Goal: Task Accomplishment & Management: Use online tool/utility

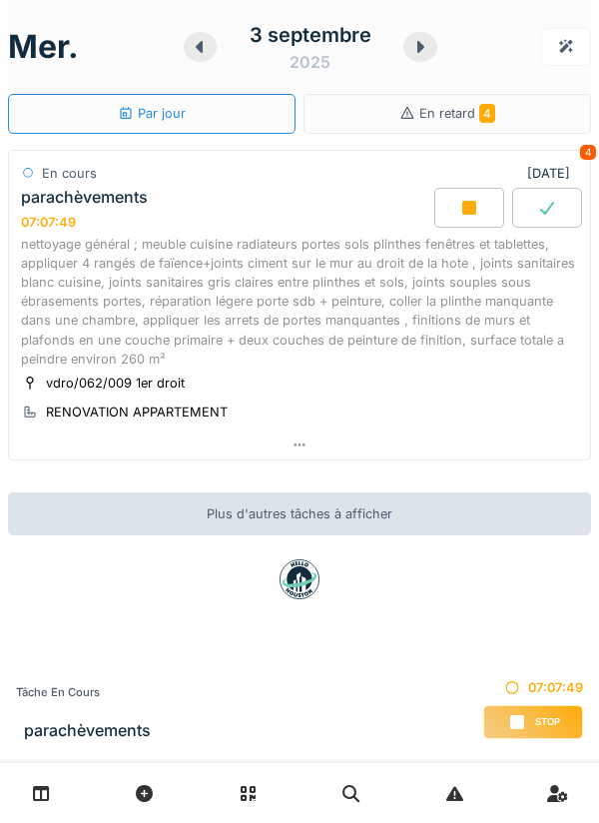
click at [350, 294] on div "nettoyage général ; meuble cuisine radiateurs portes sols plinthes fenêtres et …" at bounding box center [299, 302] width 557 height 134
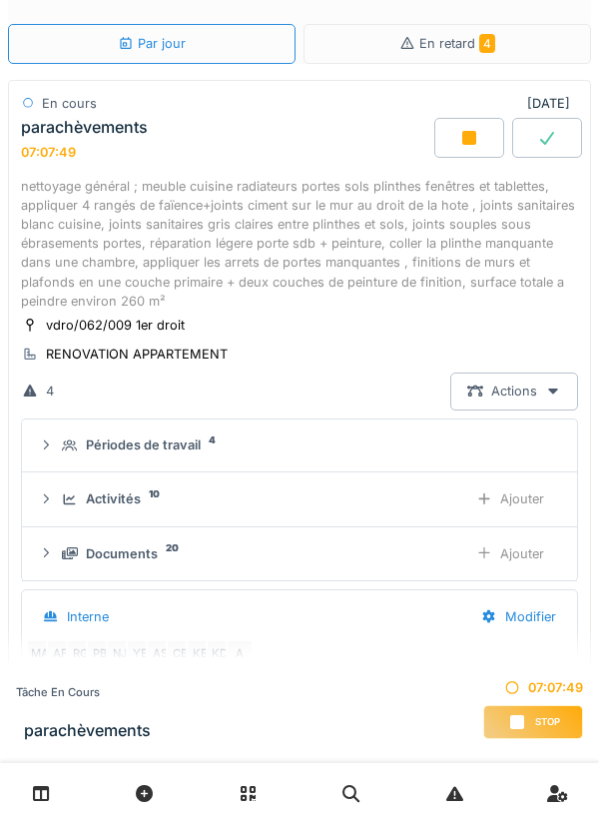
scroll to position [133, 0]
click at [534, 555] on div "Ajouter" at bounding box center [510, 553] width 102 height 37
click at [503, 540] on div "Ajouter" at bounding box center [510, 553] width 102 height 37
click at [493, 498] on div "Ajouter" at bounding box center [510, 498] width 102 height 37
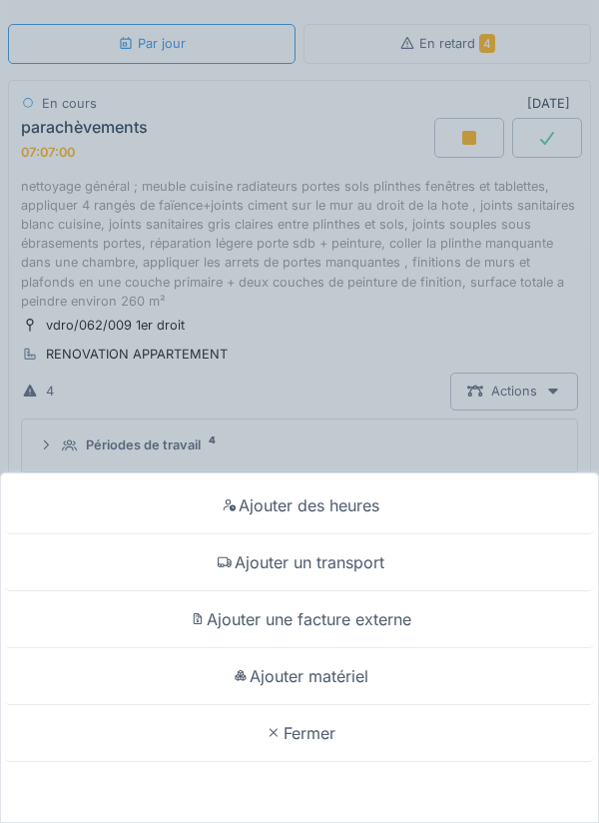
click at [417, 673] on div "Ajouter matériel" at bounding box center [299, 676] width 589 height 57
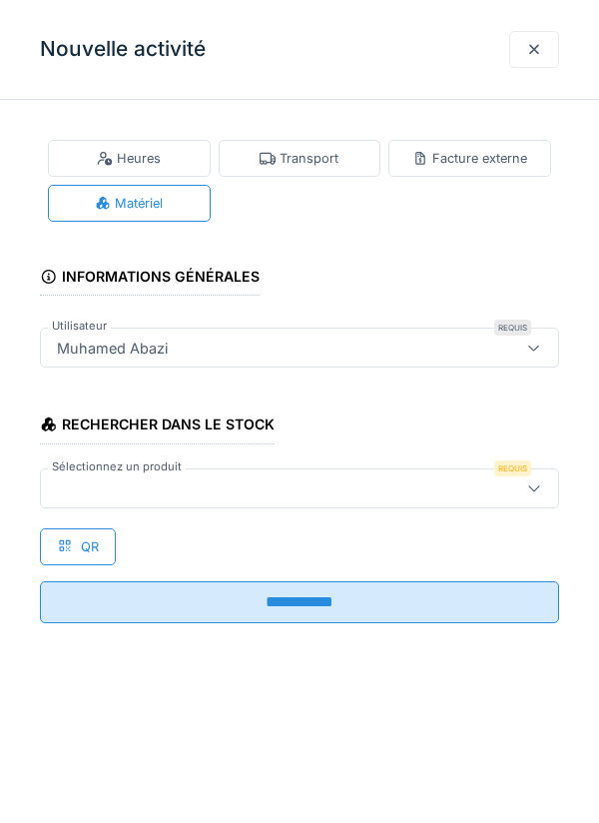
click at [536, 494] on div at bounding box center [534, 487] width 16 height 19
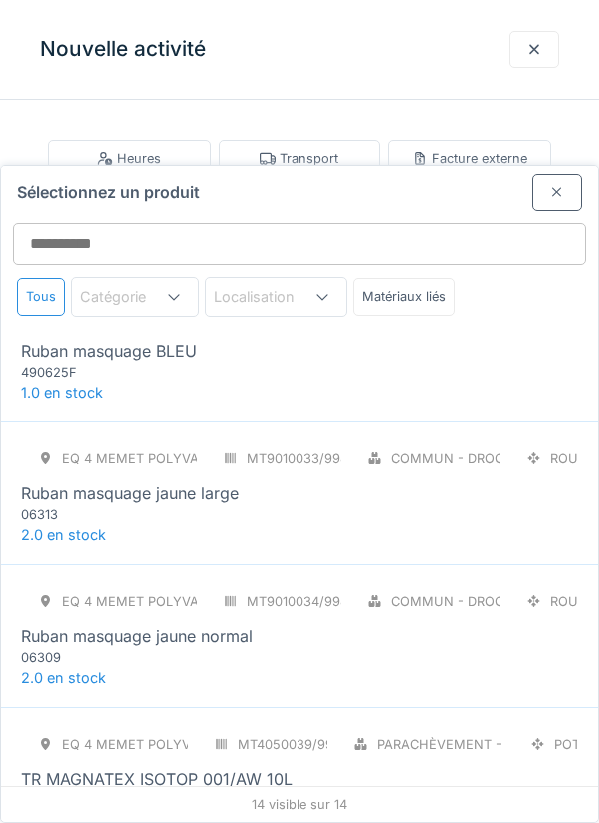
scroll to position [1469, 0]
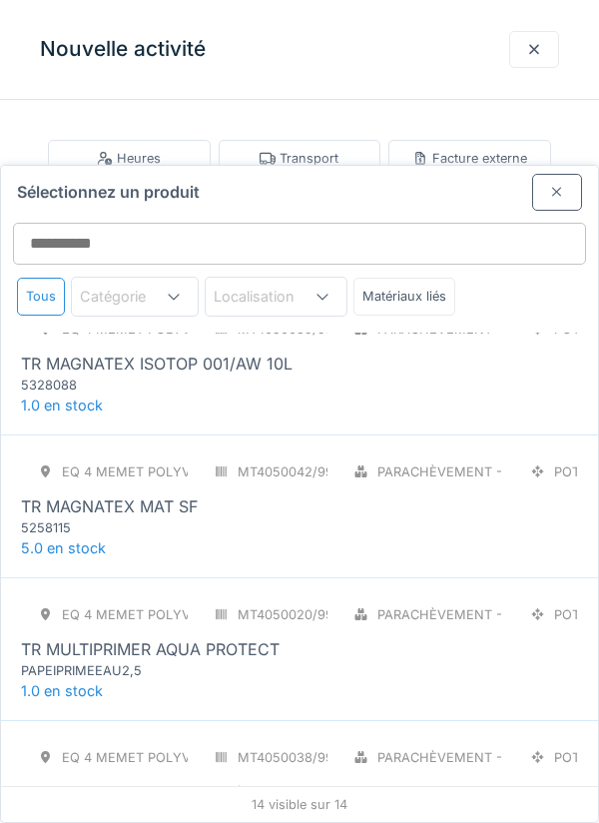
click at [394, 780] on div "TR PERMACRYL XR SAT 001/AW 2,5L" at bounding box center [299, 792] width 557 height 24
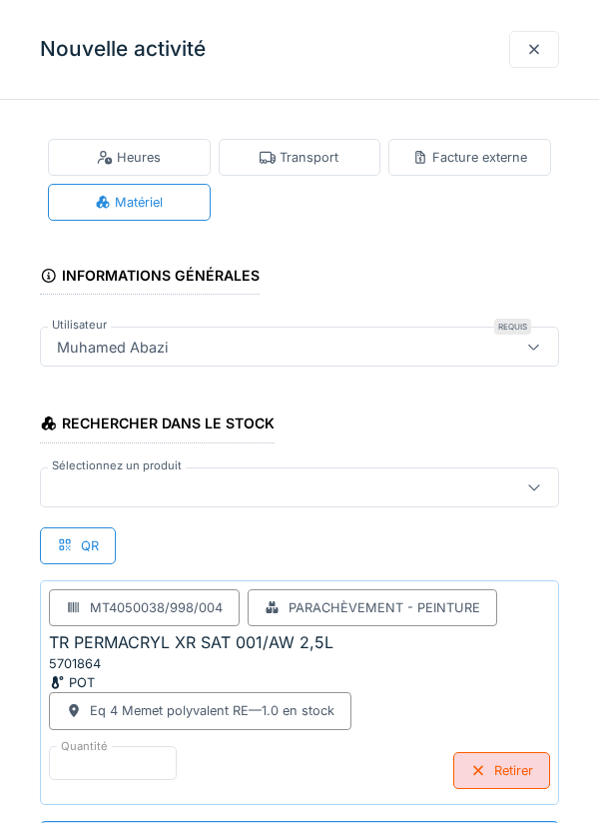
scroll to position [65, 0]
click at [538, 486] on icon at bounding box center [534, 486] width 16 height 13
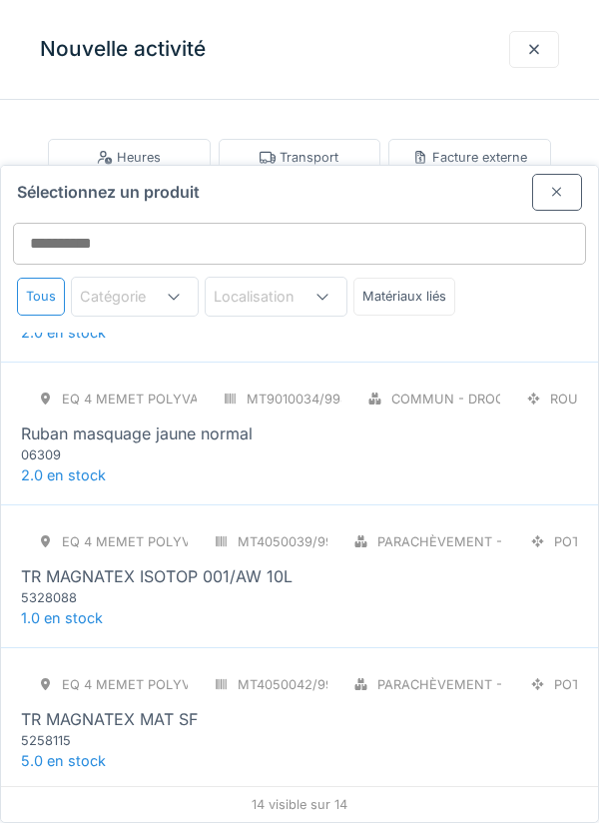
scroll to position [1469, 0]
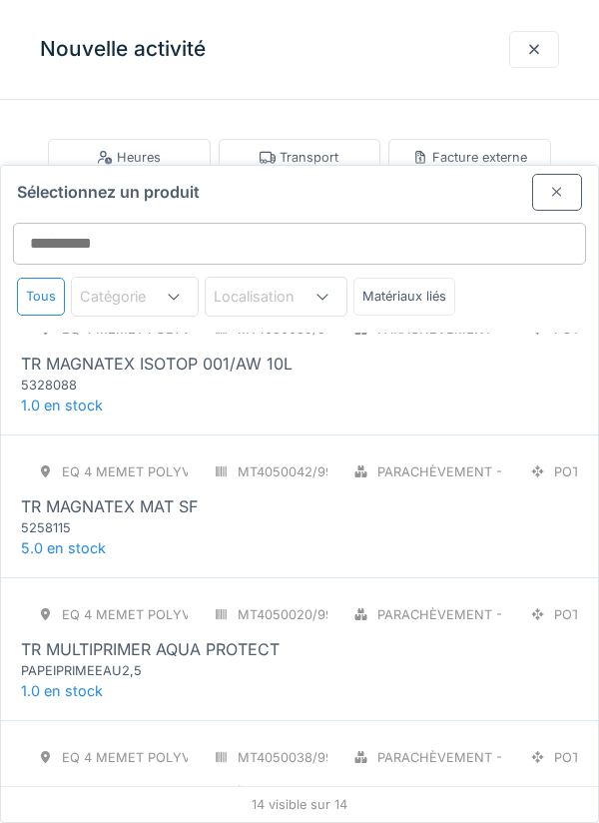
click at [487, 637] on div "TR MULTIPRIMER AQUA PROTECT" at bounding box center [299, 649] width 557 height 24
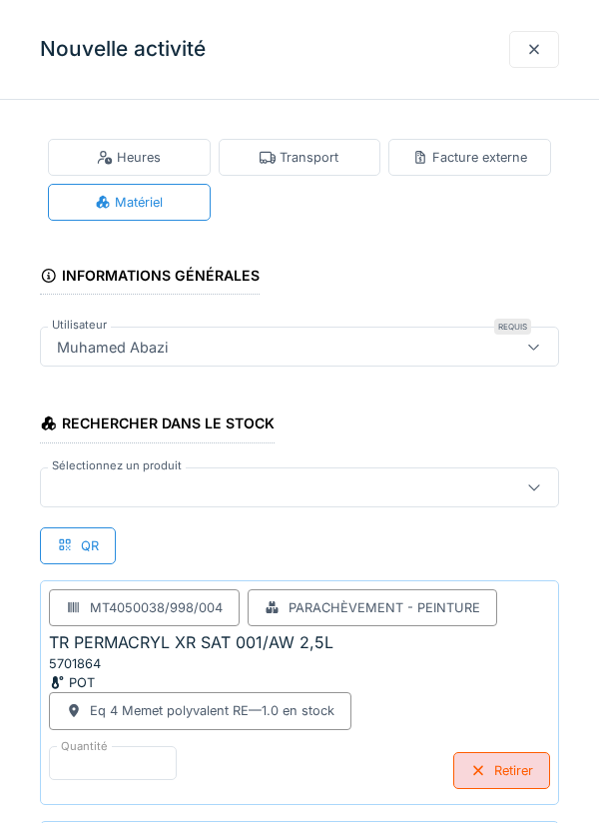
click at [536, 480] on icon at bounding box center [534, 486] width 16 height 13
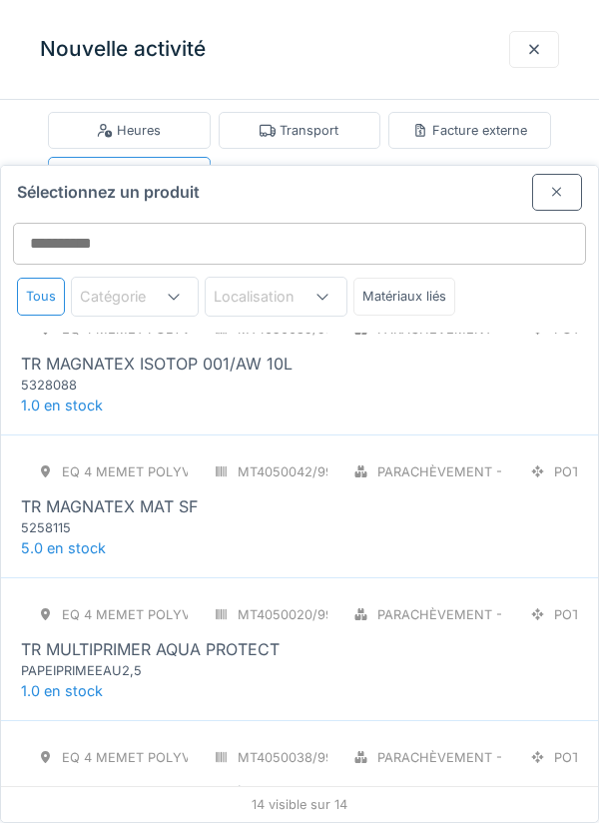
click at [422, 453] on div "Eq 4 Memet polyvalent RE MT4050042/998/004 Parachèvement - Peinture POT TR MAGN…" at bounding box center [299, 495] width 557 height 84
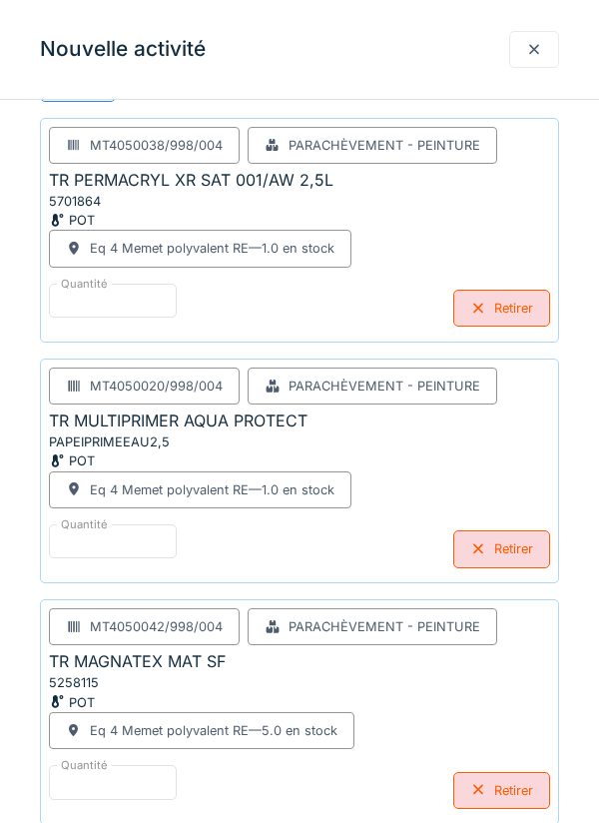
scroll to position [482, 0]
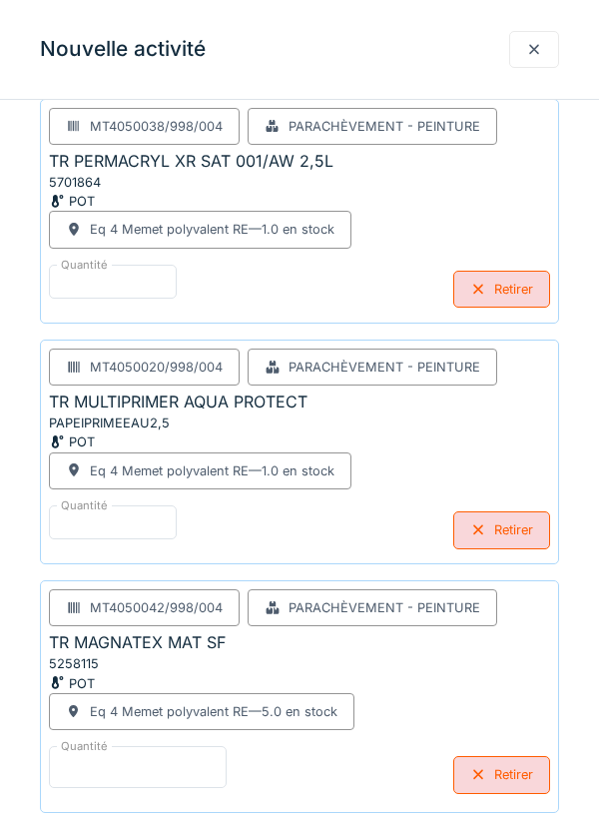
click at [137, 759] on input "*" at bounding box center [138, 767] width 178 height 42
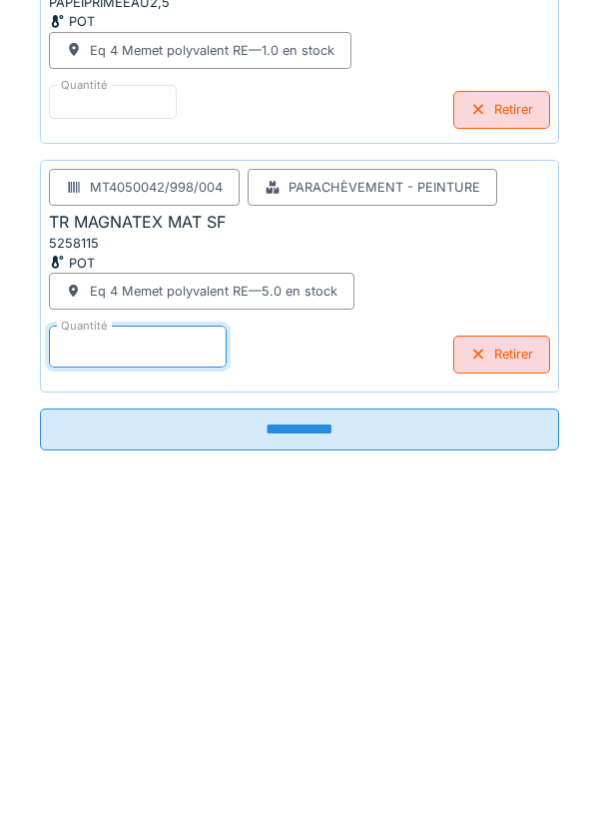
scroll to position [586, 0]
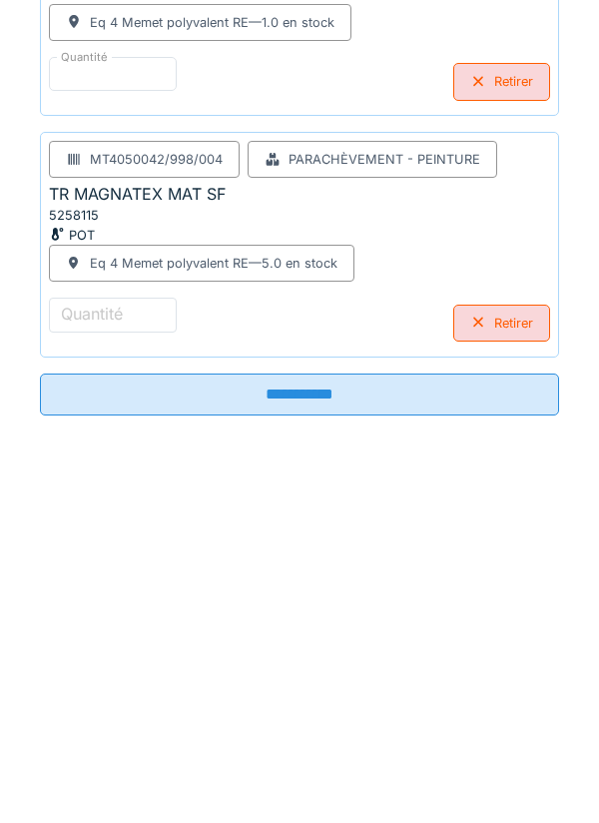
click at [412, 737] on input "**********" at bounding box center [299, 746] width 519 height 42
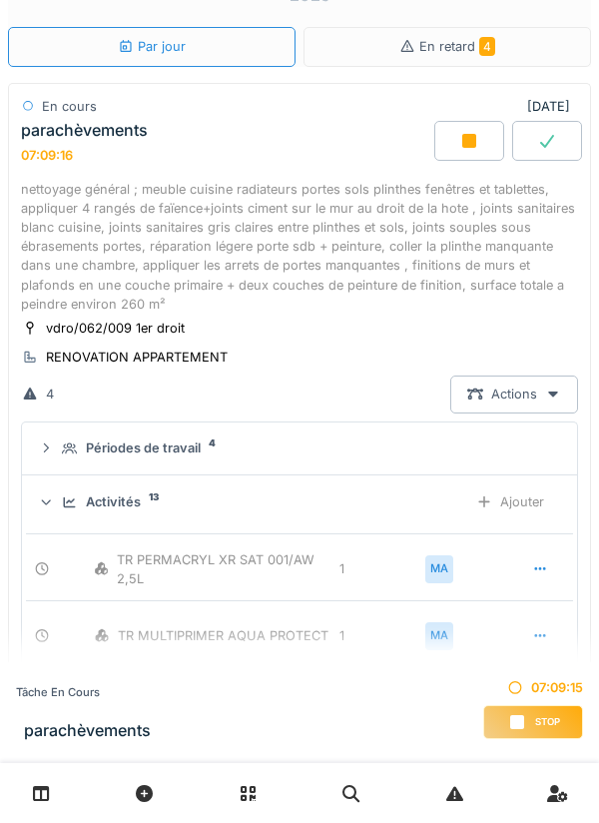
scroll to position [48, 0]
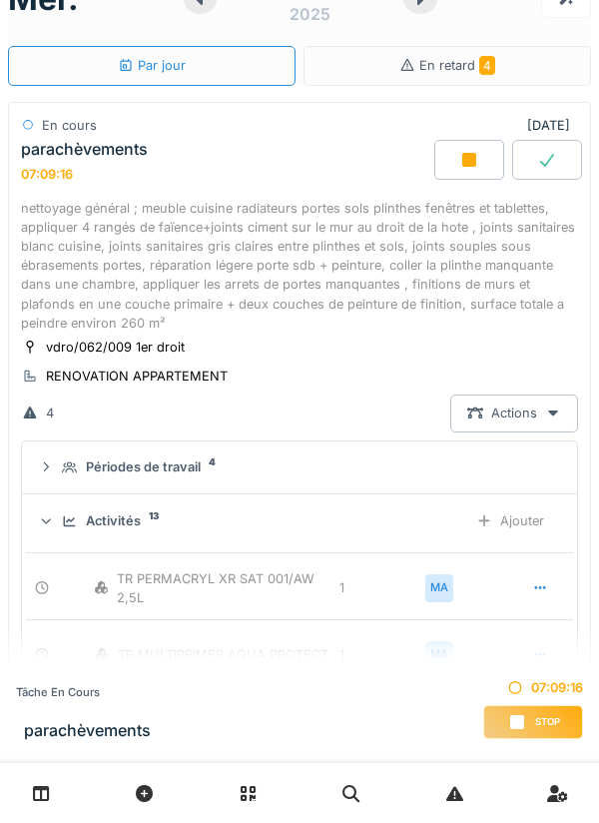
click at [532, 512] on div "Ajouter" at bounding box center [510, 520] width 102 height 37
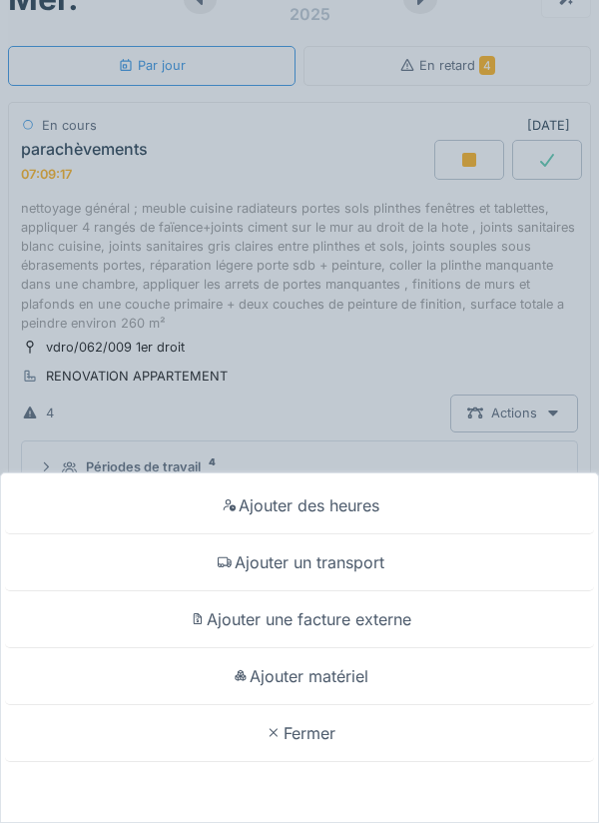
click at [372, 681] on div "Ajouter matériel" at bounding box center [299, 676] width 589 height 57
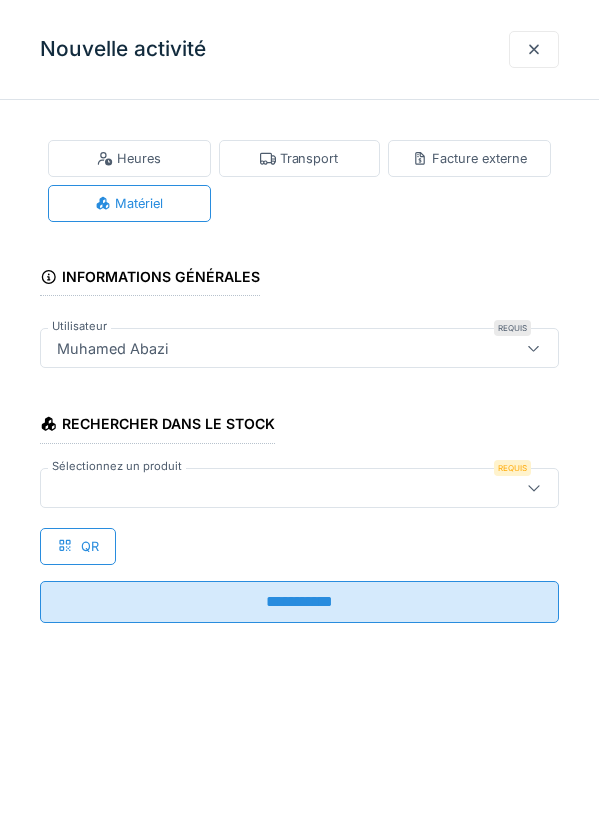
click at [536, 488] on icon at bounding box center [533, 488] width 11 height 6
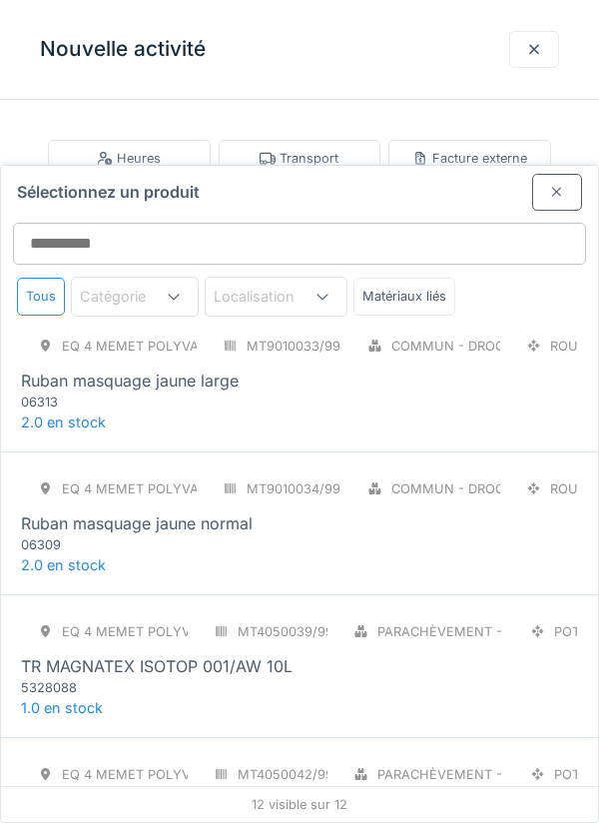
scroll to position [1165, 0]
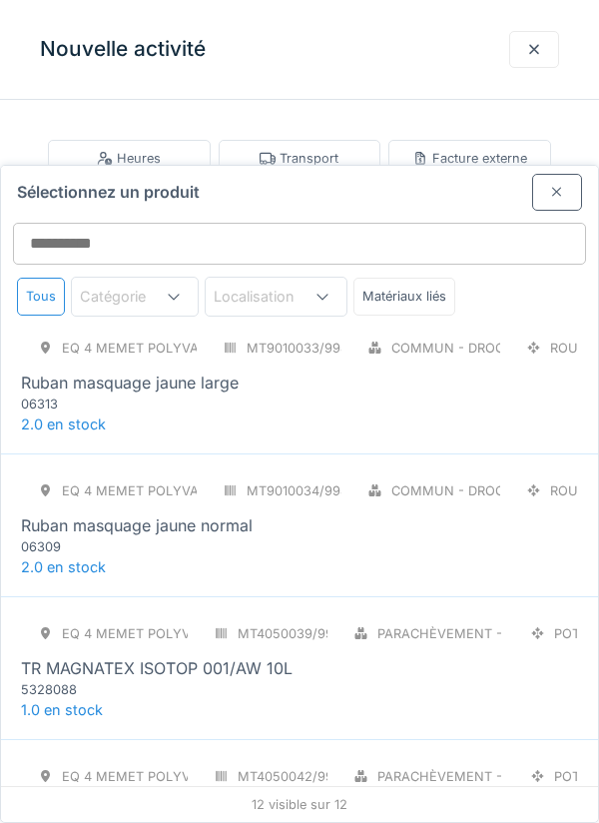
click at [363, 656] on div "TR MAGNATEX ISOTOP 001/AW 10L" at bounding box center [299, 668] width 557 height 24
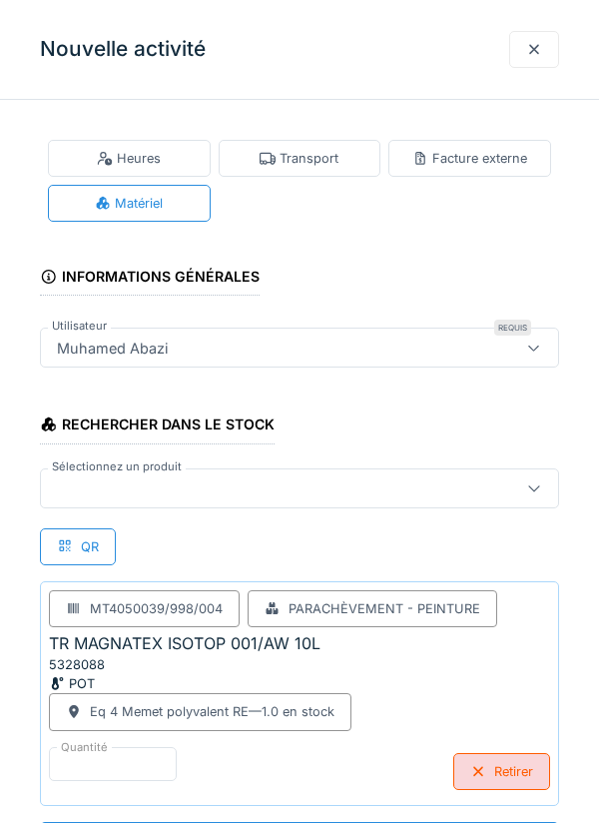
scroll to position [133, 0]
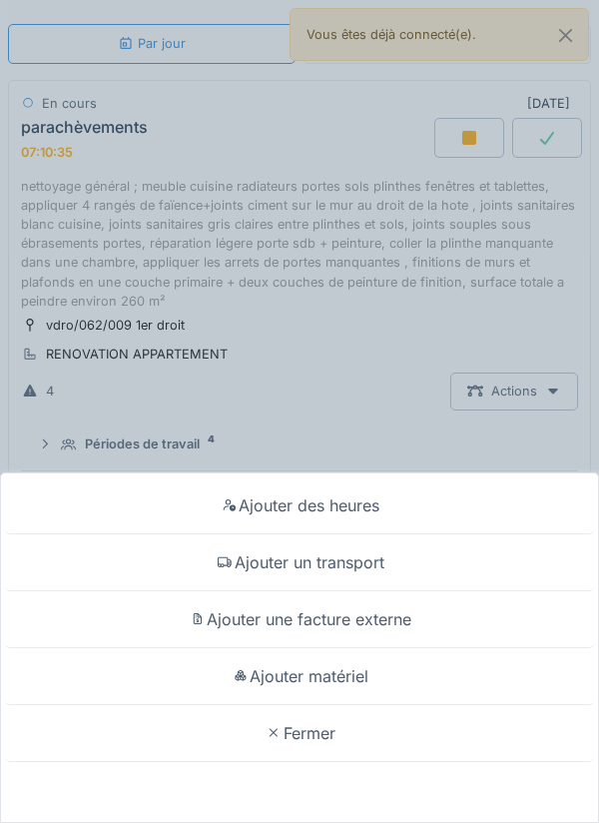
scroll to position [133, 0]
click at [390, 677] on div "Ajouter matériel" at bounding box center [299, 676] width 589 height 57
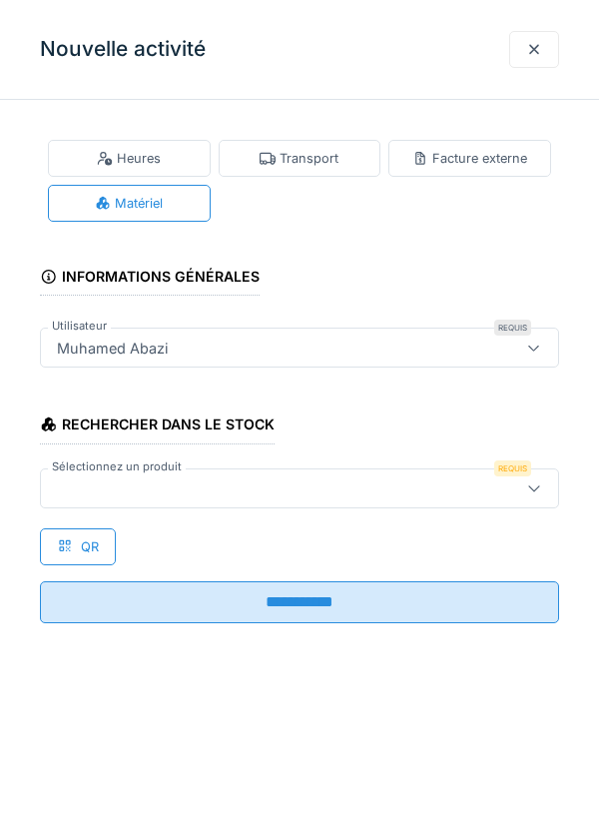
click at [531, 492] on icon at bounding box center [534, 487] width 16 height 13
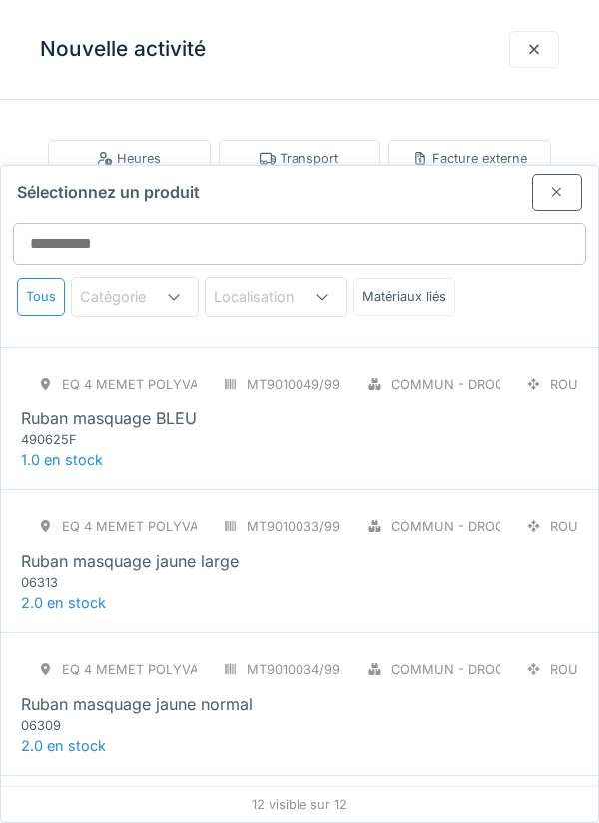
scroll to position [1005, 0]
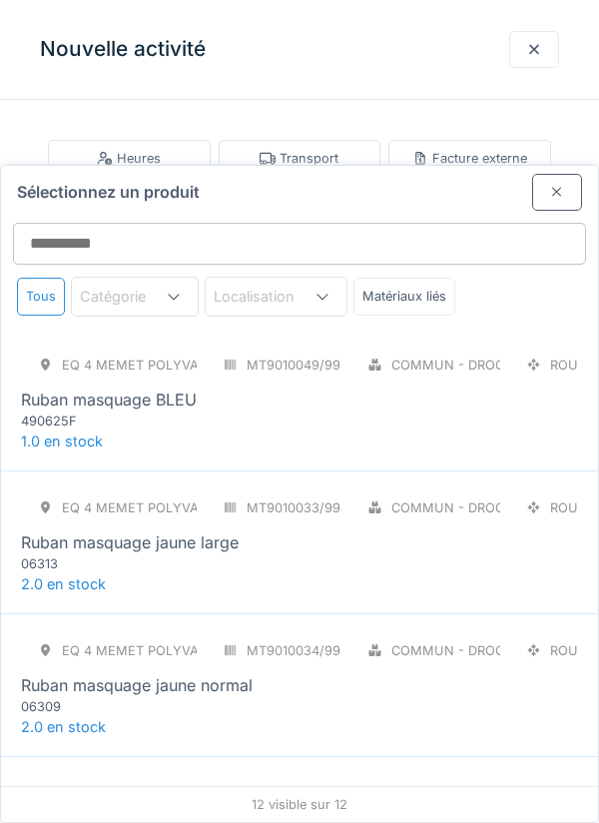
click at [448, 632] on div "Eq 4 Memet polyvalent RE MT9010034/998/004 Commun - Droguerie ROU Ruban masquag…" at bounding box center [299, 674] width 557 height 84
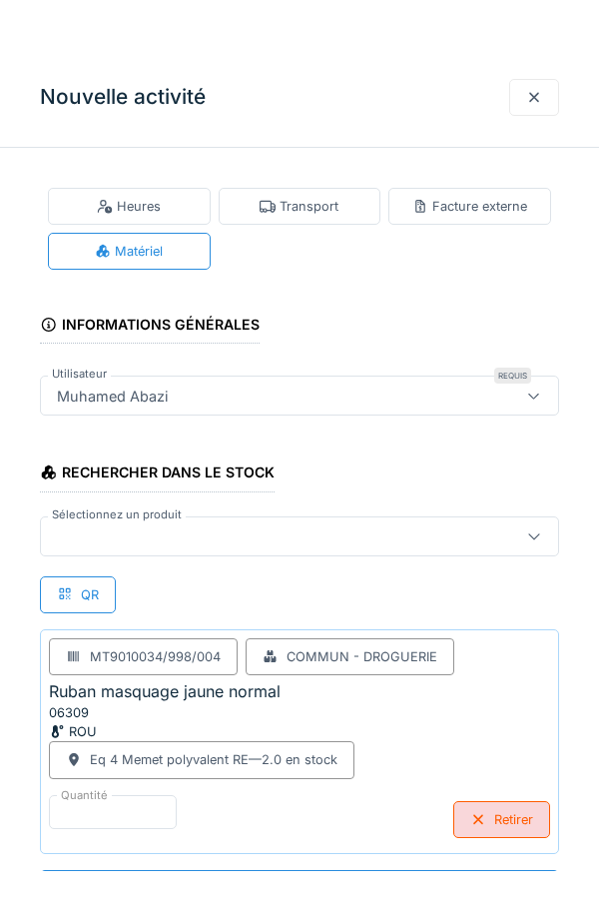
scroll to position [65, 0]
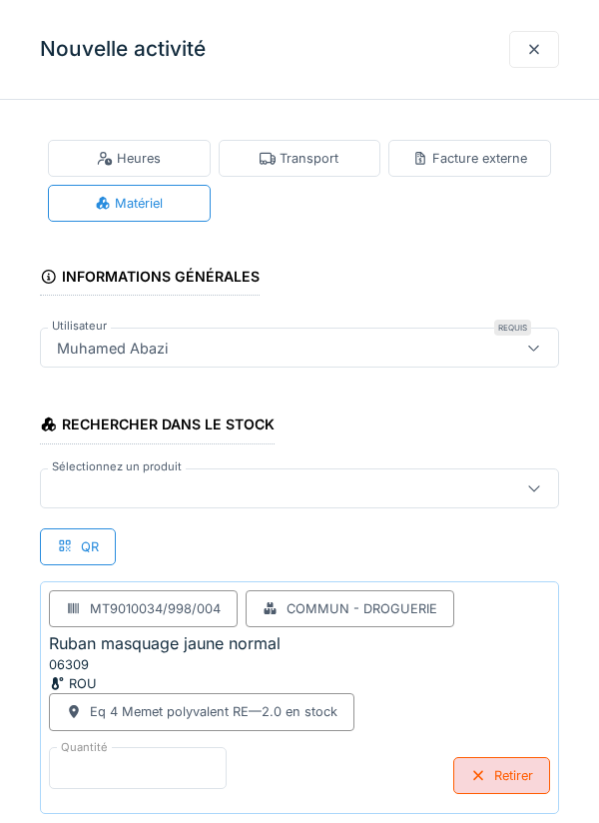
click at [191, 760] on input "*" at bounding box center [138, 768] width 178 height 42
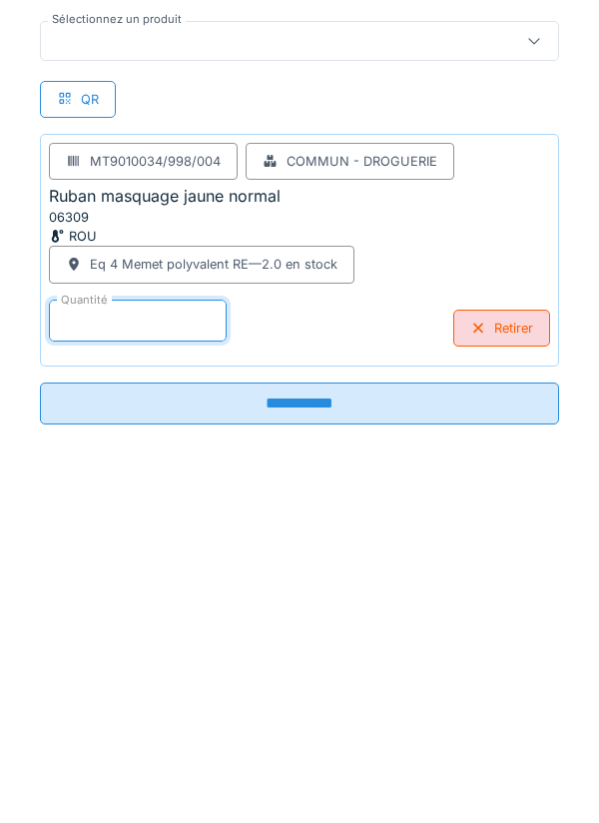
scroll to position [60, 0]
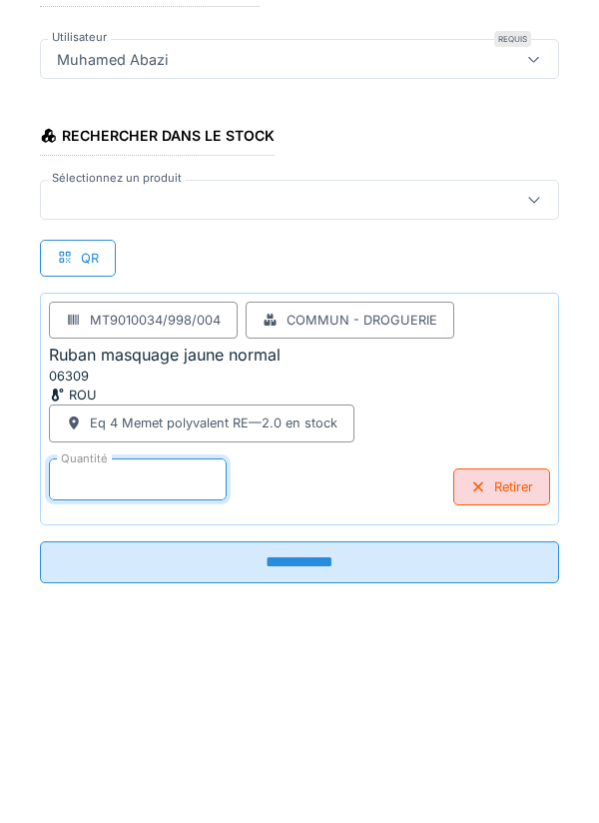
type input "*"
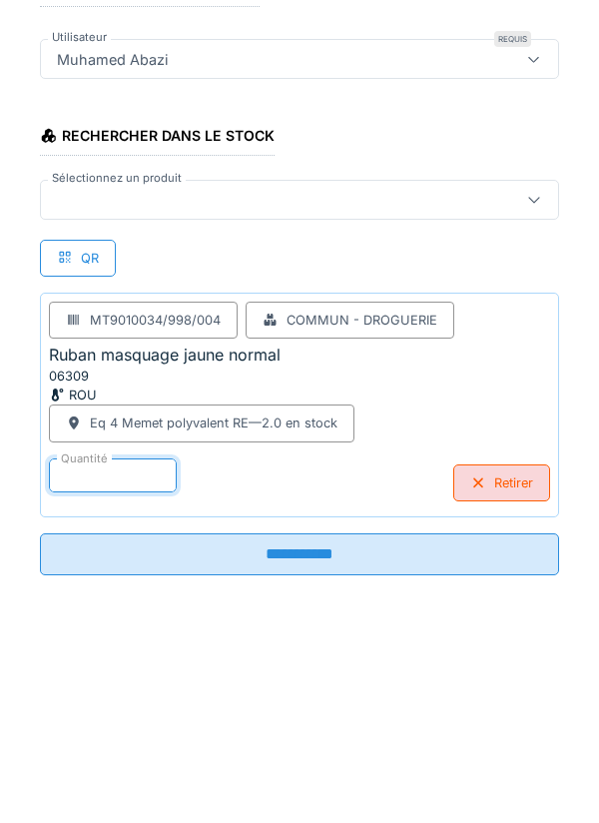
click at [523, 396] on div at bounding box center [534, 393] width 48 height 38
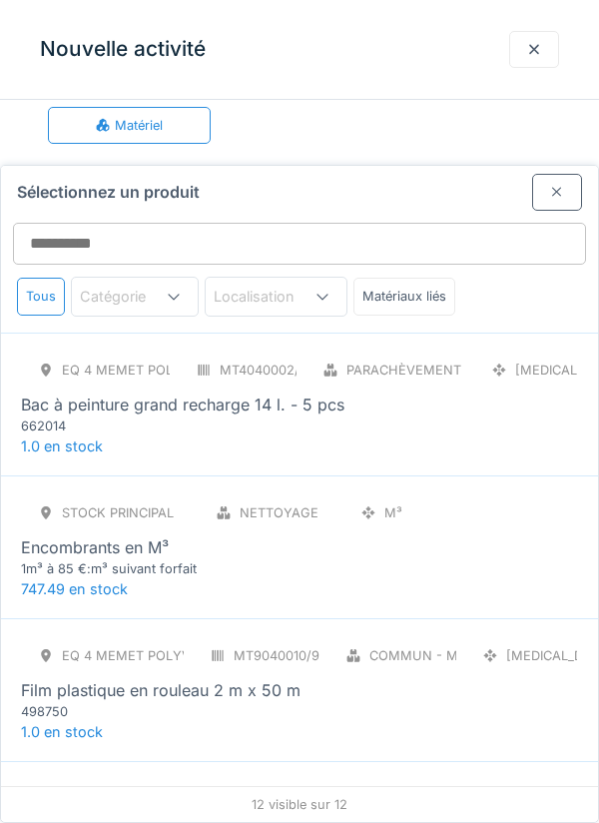
scroll to position [76, 0]
click at [412, 352] on div "Eq 4 Memet polyvalent RE MT4040002/998/004 Parachèvement - Outillages [MEDICAL_…" at bounding box center [299, 394] width 557 height 84
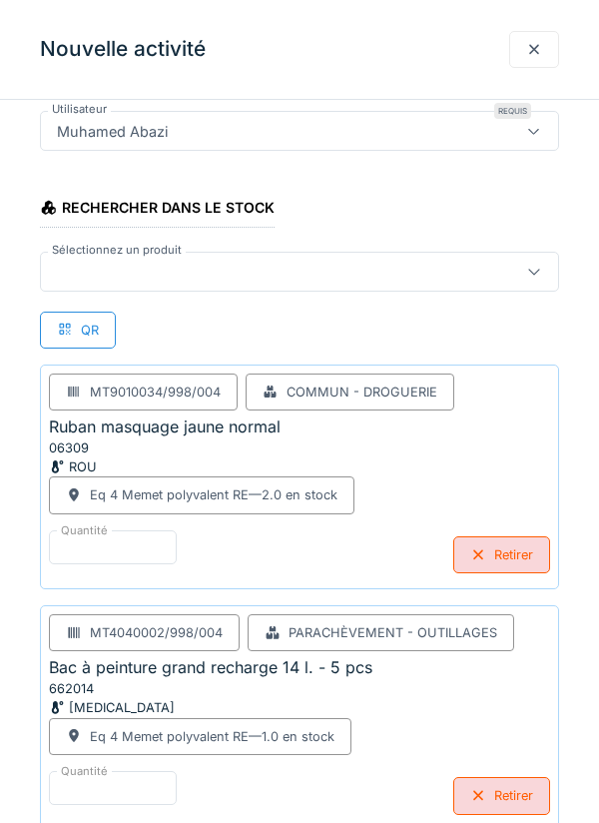
scroll to position [242, 0]
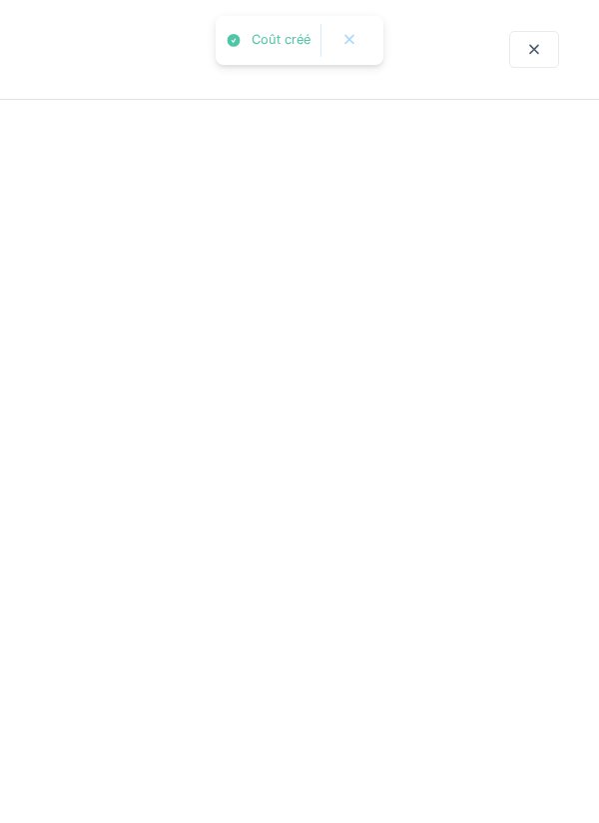
scroll to position [0, 0]
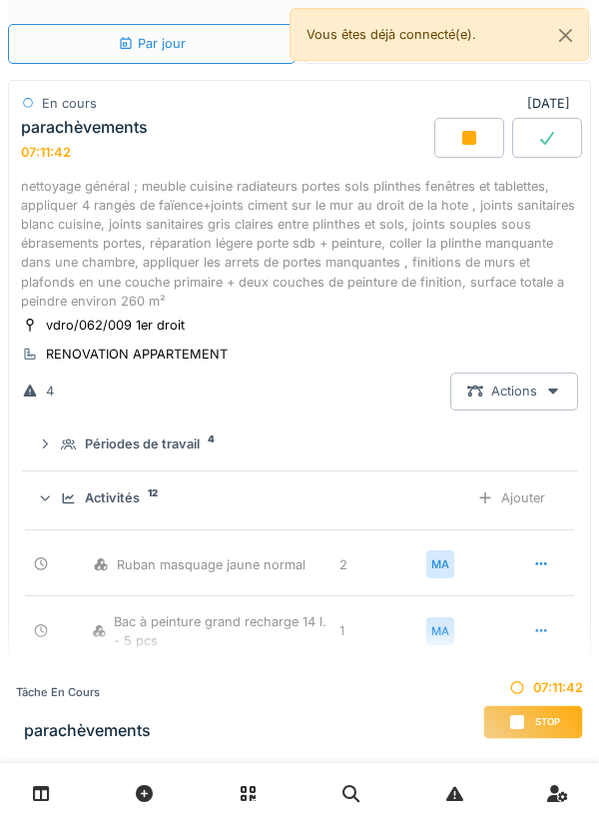
click at [497, 495] on div "Ajouter" at bounding box center [511, 497] width 102 height 37
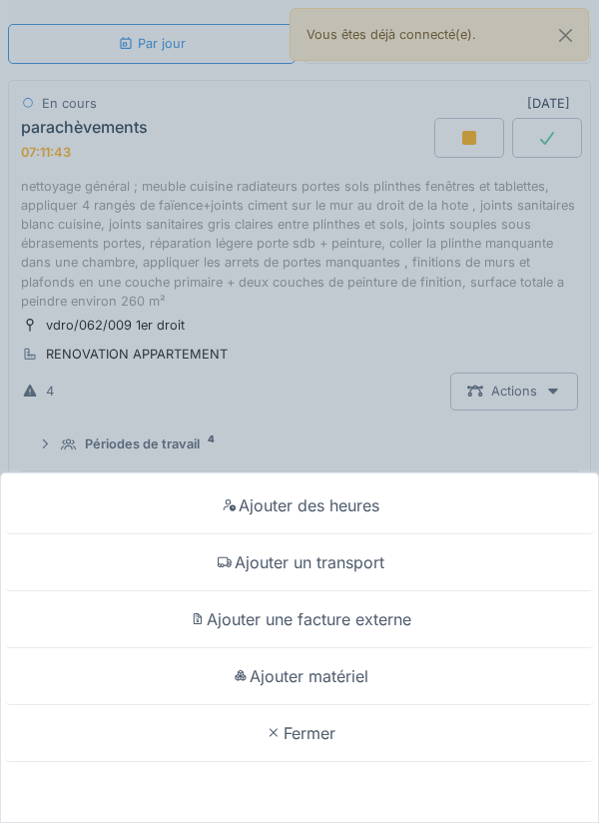
click at [410, 705] on div "Ajouter matériel" at bounding box center [299, 676] width 589 height 57
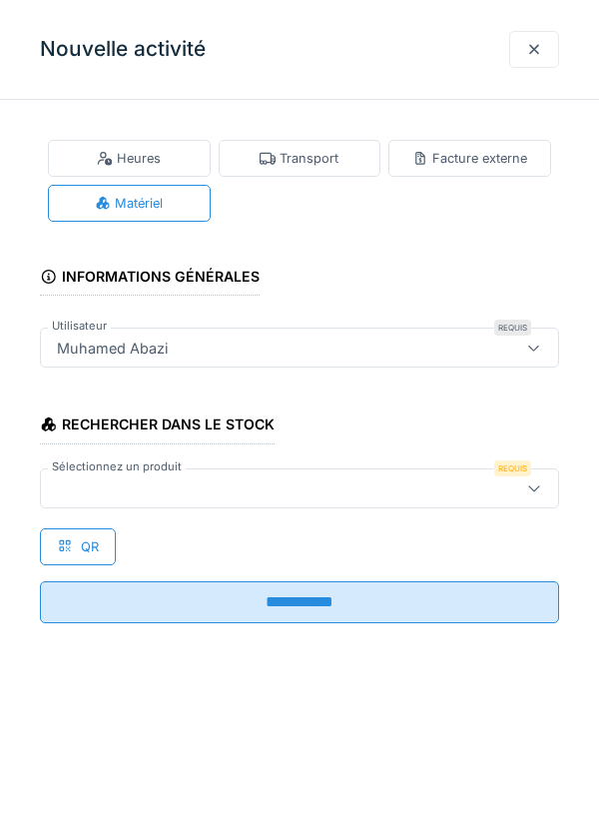
click at [534, 477] on div at bounding box center [534, 488] width 48 height 38
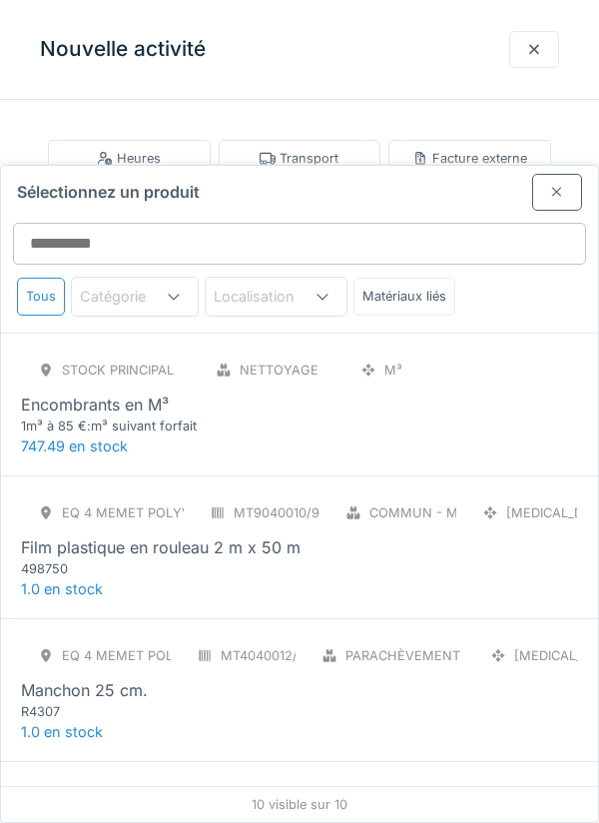
click at [477, 535] on div "Film plastique en rouleau 2 m x 50 m" at bounding box center [299, 547] width 557 height 24
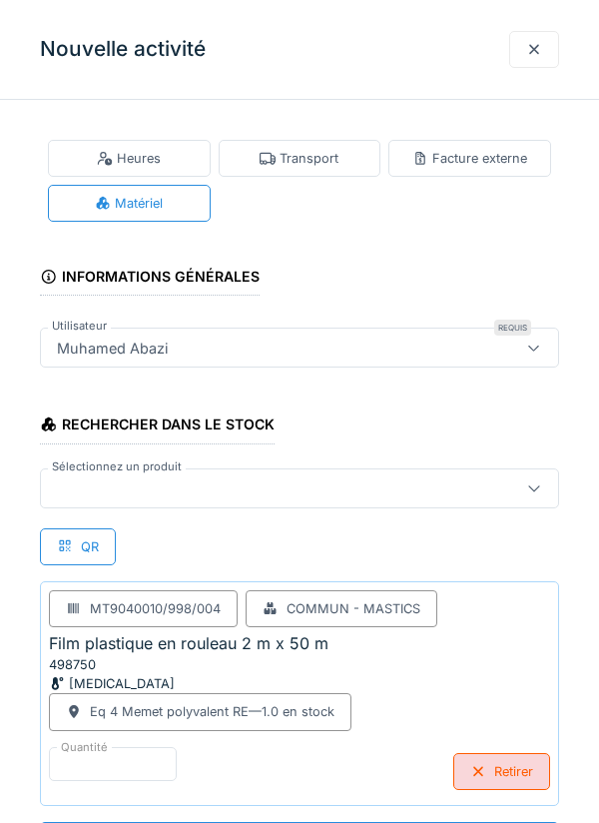
scroll to position [1, 0]
click at [526, 481] on icon at bounding box center [534, 486] width 16 height 13
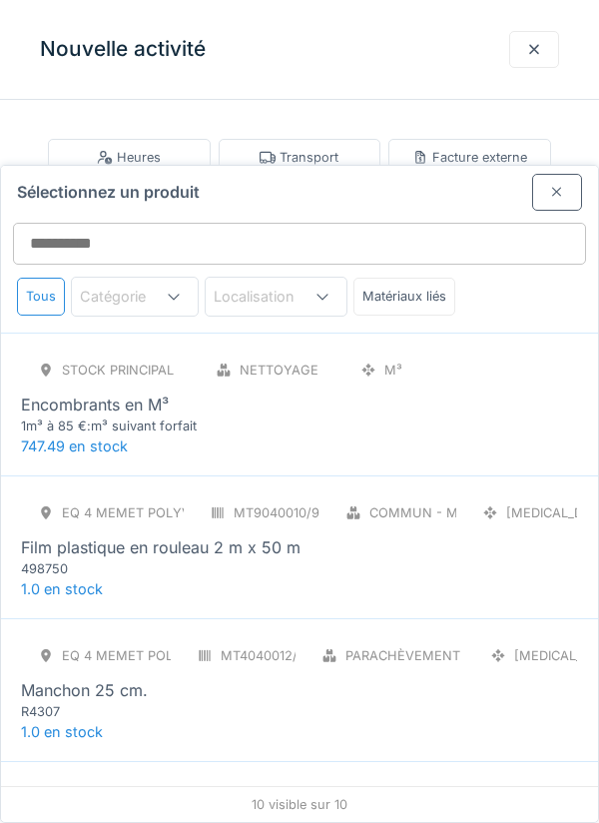
click at [455, 637] on div "Eq 4 Memet polyvalent RE MT4040012/998/004 Parachèvement - Outillages [MEDICAL_…" at bounding box center [299, 679] width 557 height 84
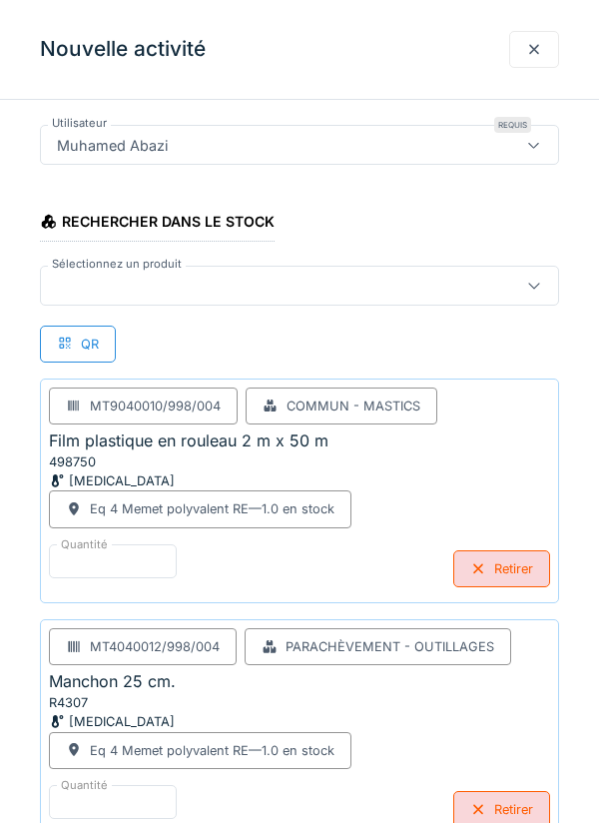
scroll to position [210, 0]
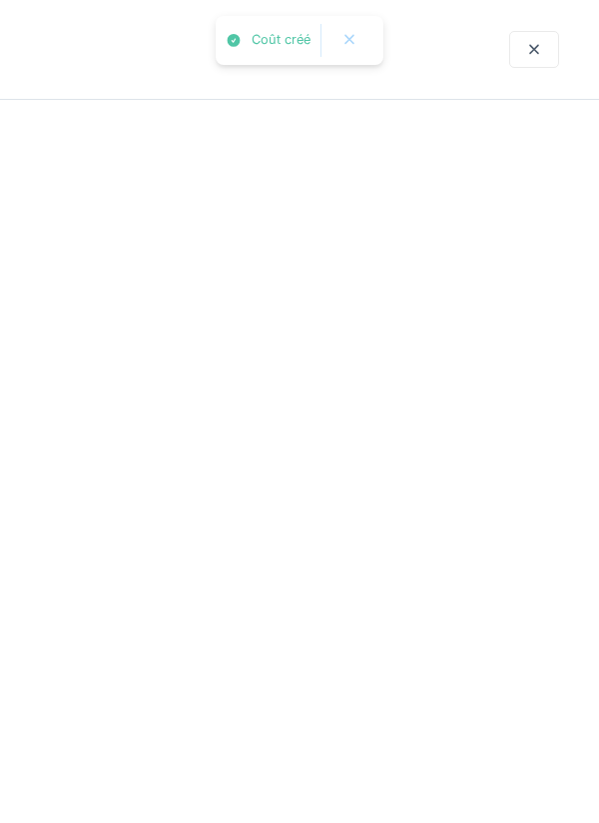
scroll to position [0, 0]
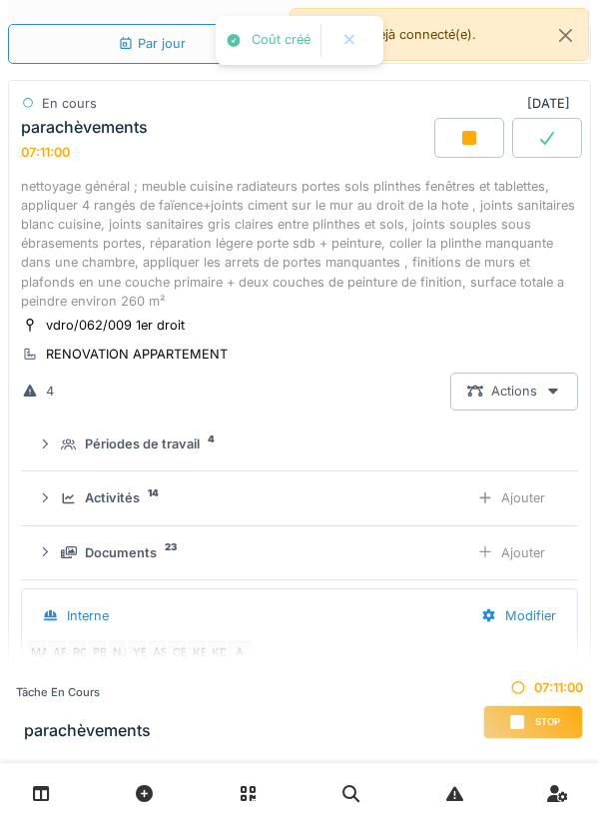
click at [489, 481] on div "Ajouter" at bounding box center [511, 497] width 102 height 37
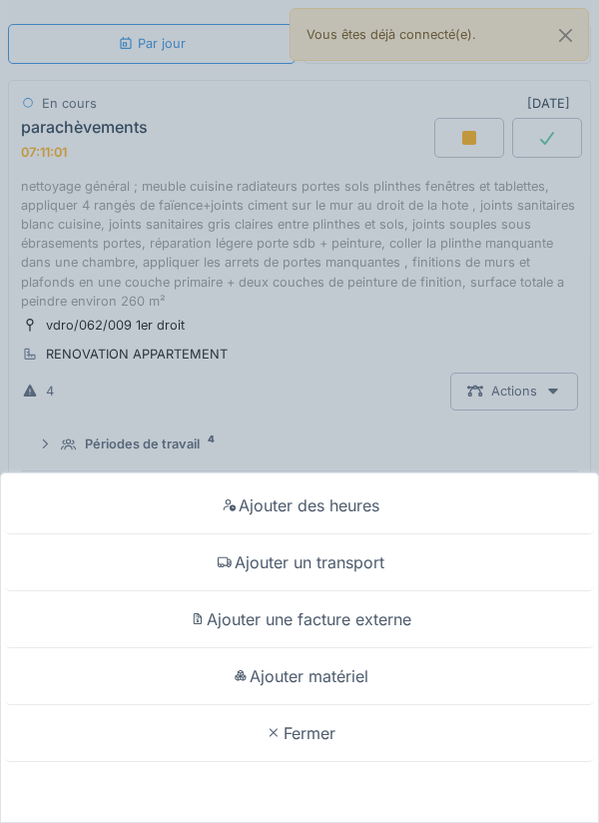
click at [377, 705] on div "Ajouter matériel" at bounding box center [299, 676] width 589 height 57
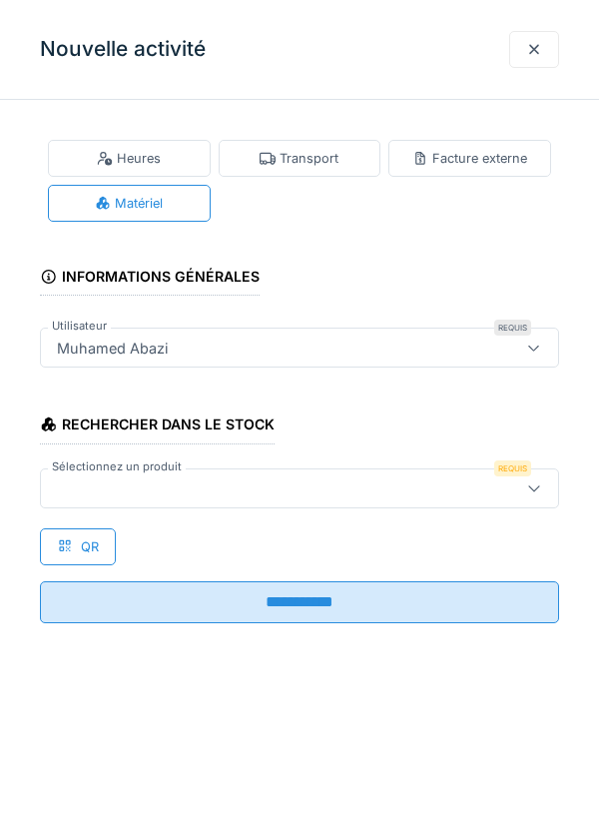
click at [531, 496] on div at bounding box center [534, 487] width 16 height 19
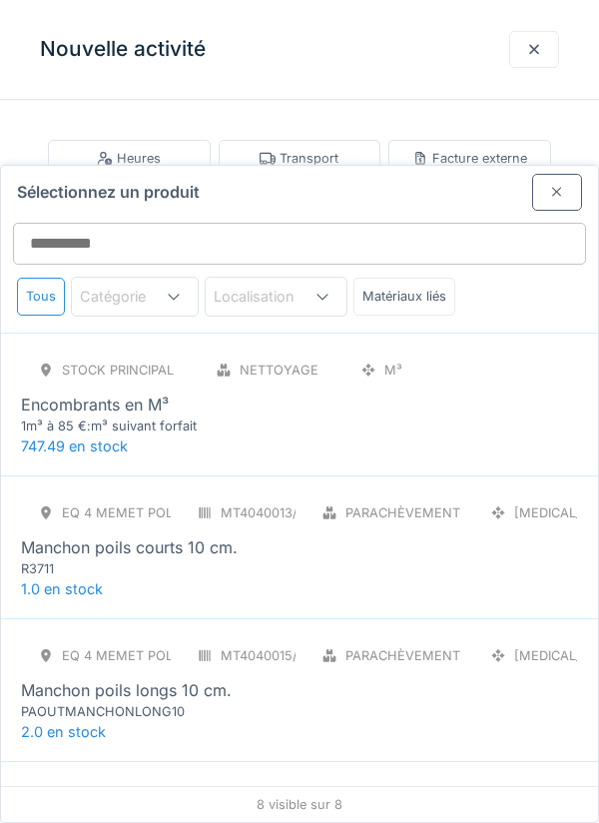
click at [482, 637] on div "Eq 4 Memet polyvalent RE MT4040015/998/004 Parachèvement - Outillages [MEDICAL_…" at bounding box center [299, 679] width 557 height 84
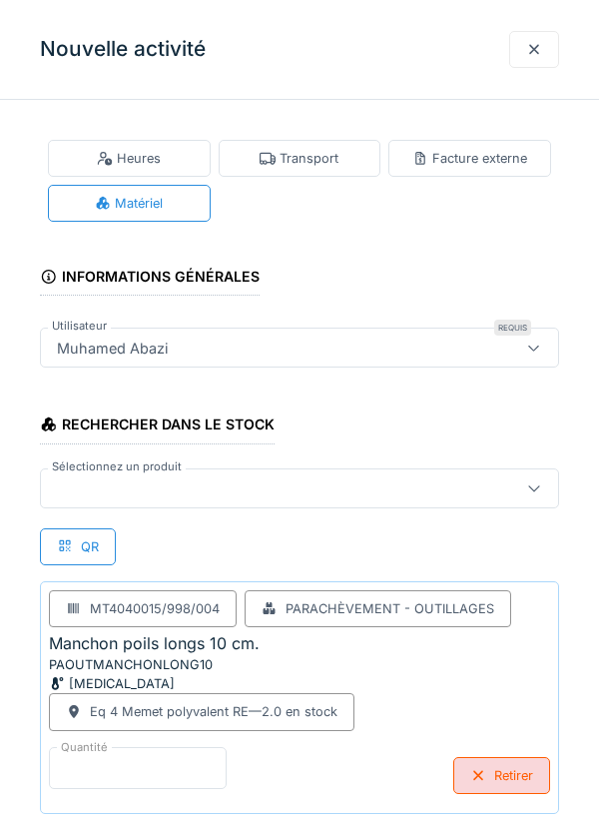
click at [189, 758] on input "*" at bounding box center [138, 768] width 178 height 42
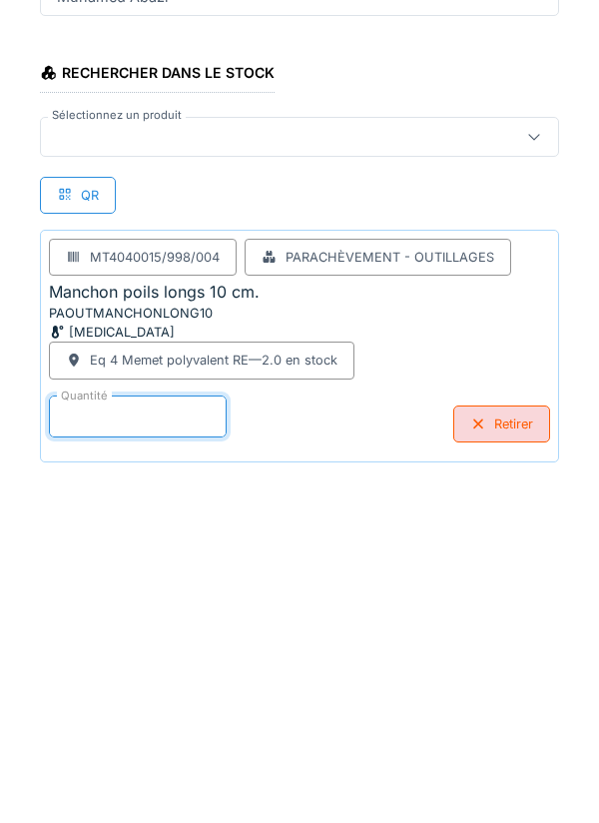
scroll to position [96, 0]
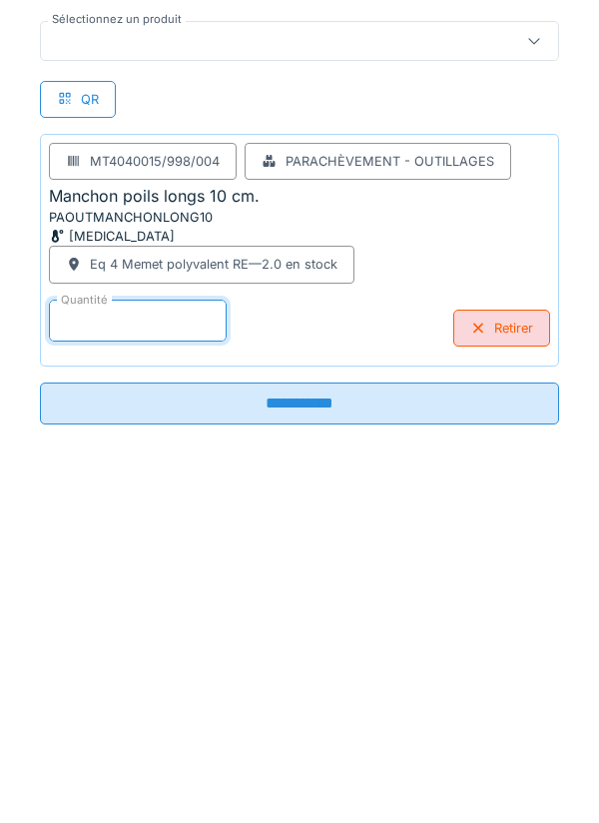
type input "*"
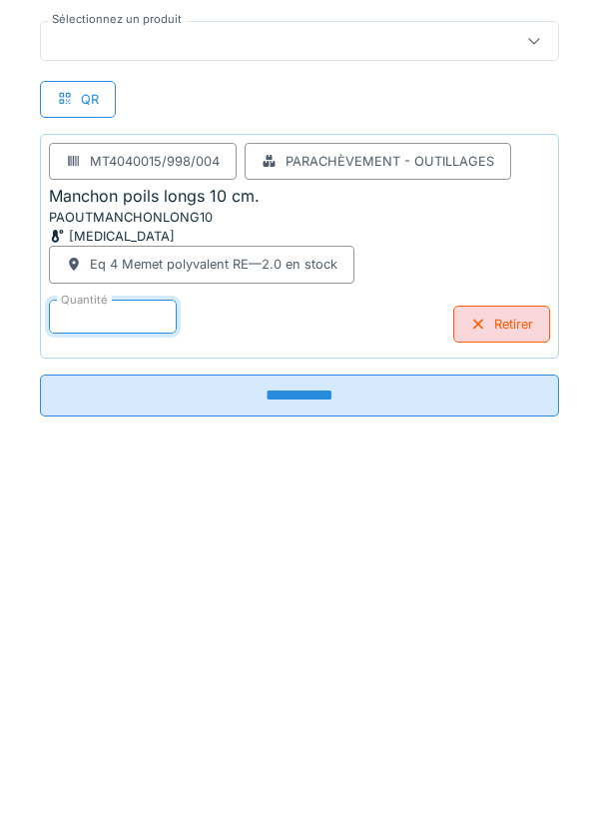
click at [330, 755] on input "**********" at bounding box center [299, 747] width 519 height 42
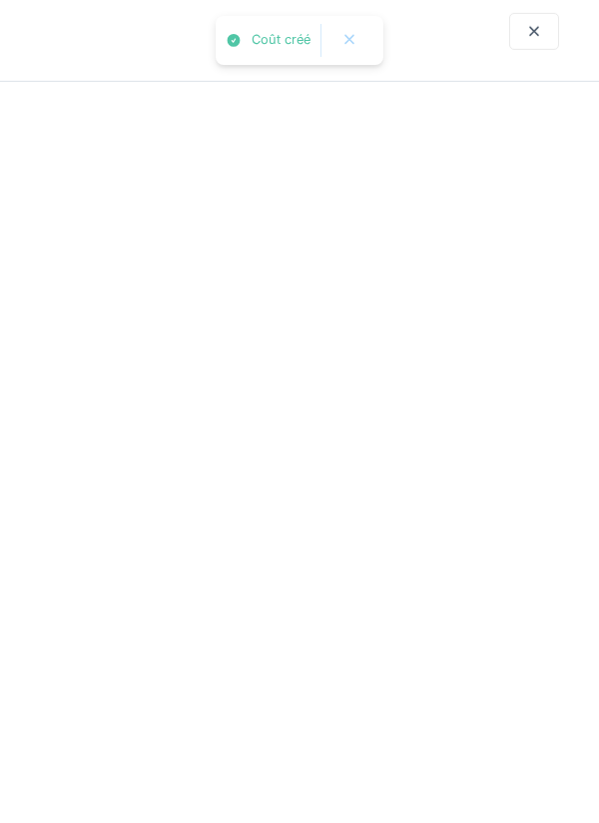
scroll to position [0, 0]
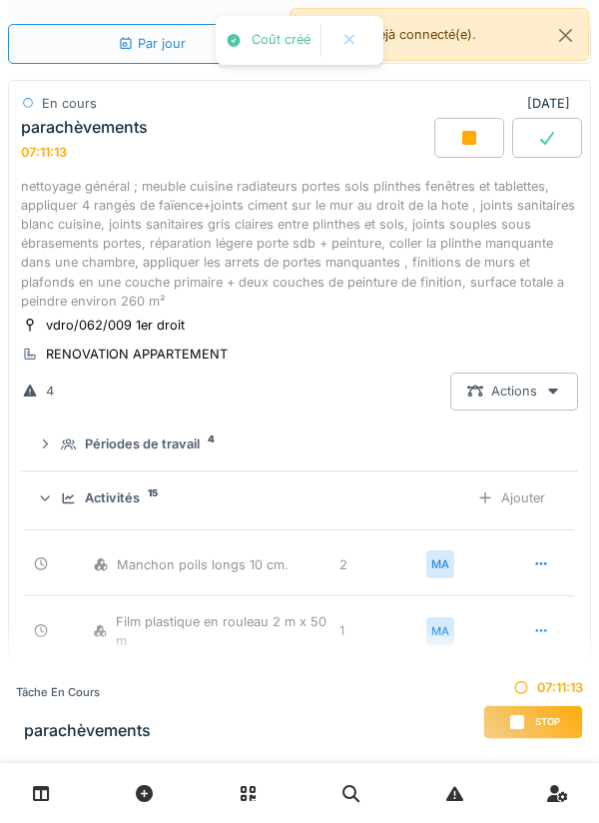
click at [506, 484] on div "Ajouter" at bounding box center [511, 497] width 102 height 37
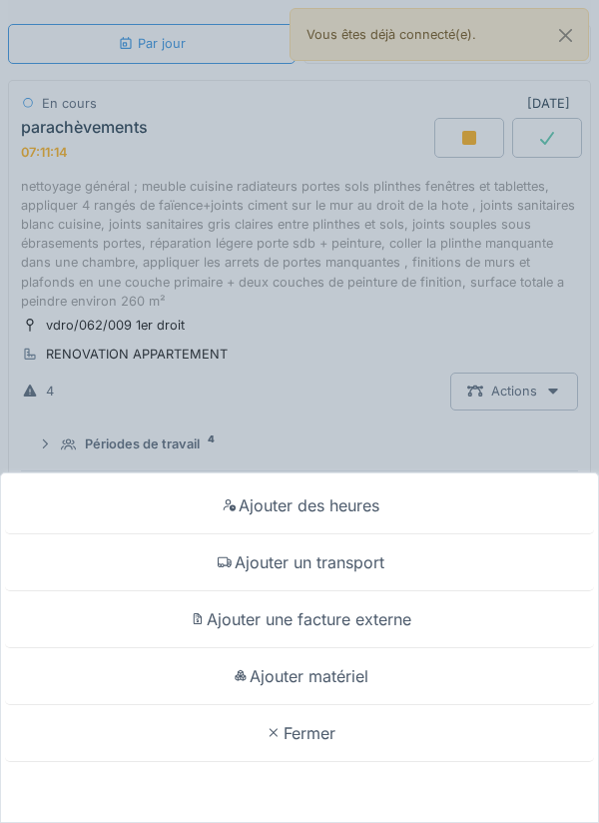
click at [354, 686] on div "Ajouter matériel" at bounding box center [299, 676] width 589 height 57
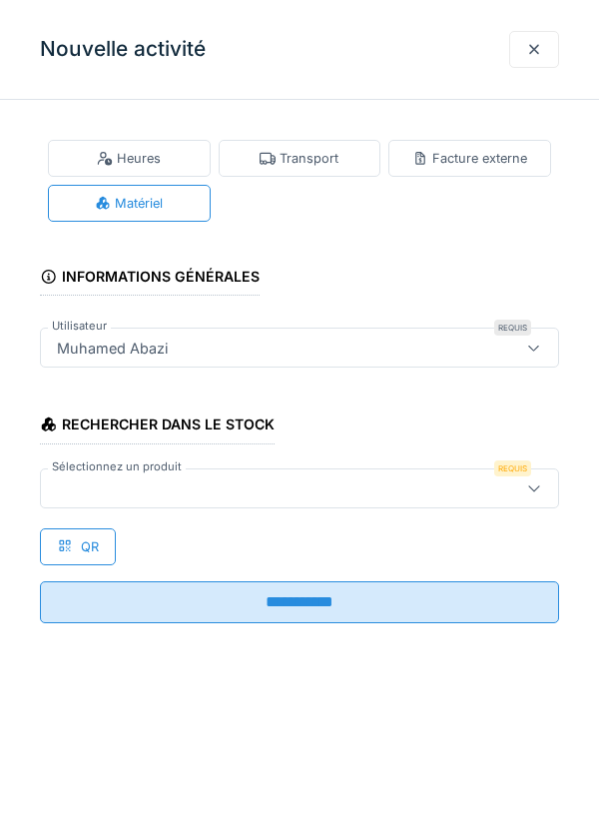
click at [534, 490] on icon at bounding box center [533, 488] width 11 height 6
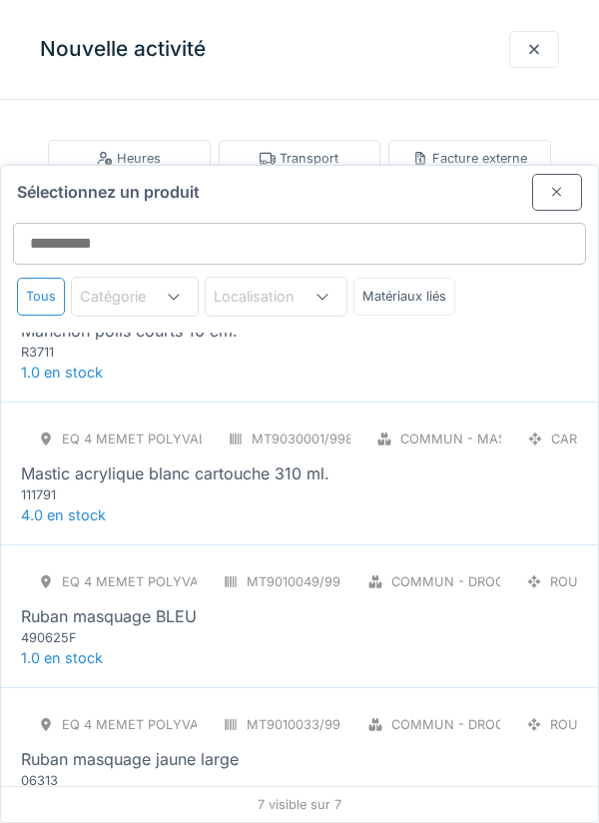
scroll to position [232, 0]
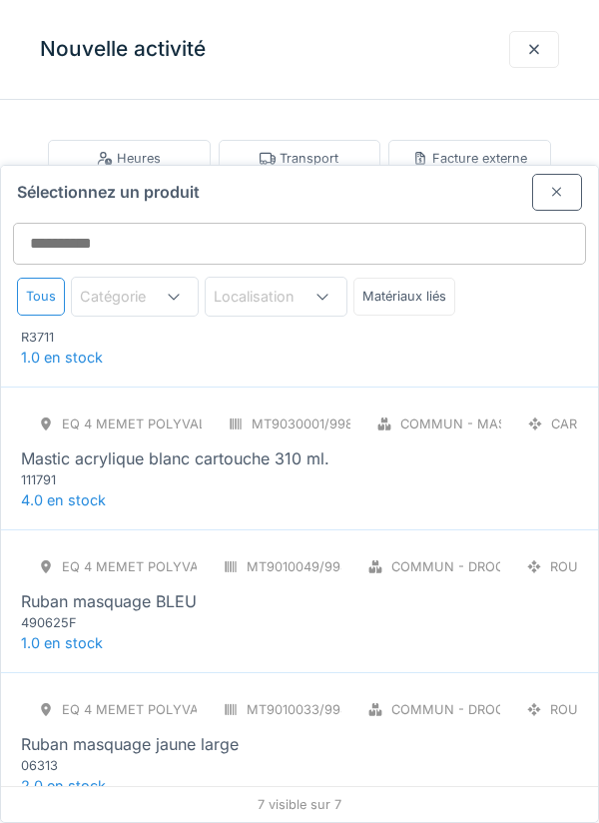
click at [455, 408] on div "Eq 4 Memet polyvalent RE MT9030001/998/004 Commun - Mastics CAR Mastic acryliqu…" at bounding box center [299, 447] width 557 height 84
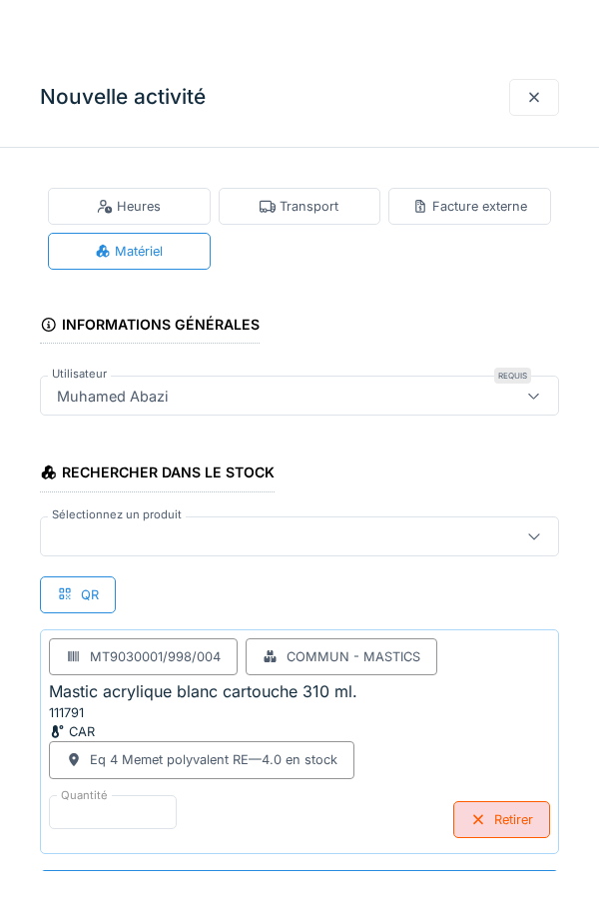
scroll to position [1, 0]
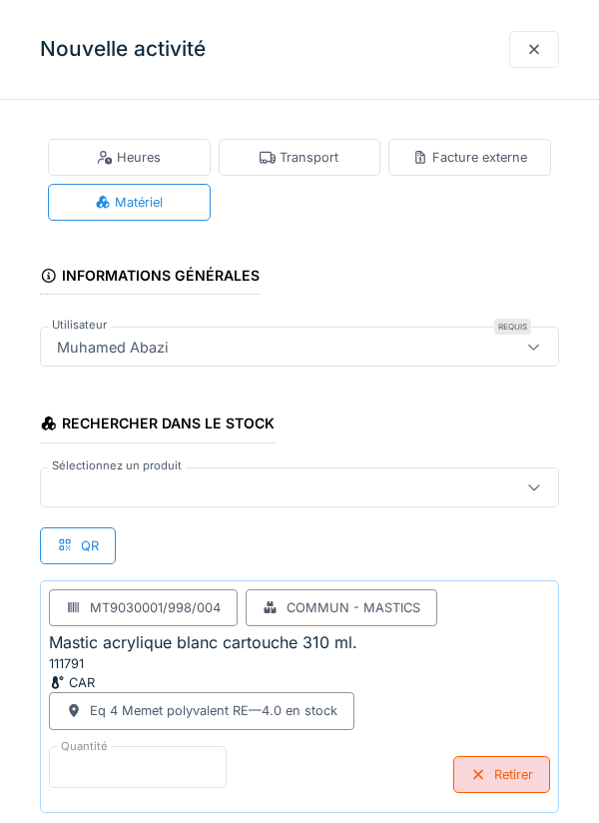
click at [156, 763] on input "*" at bounding box center [138, 767] width 178 height 42
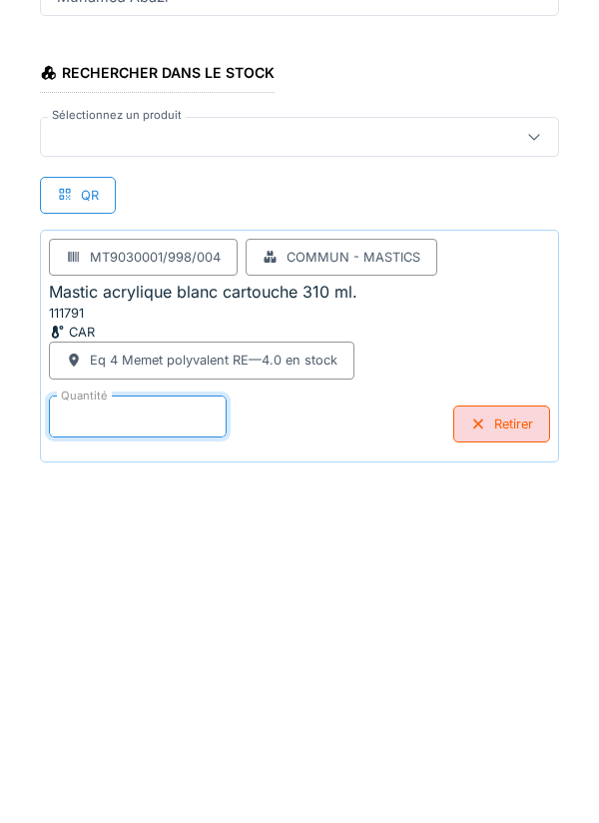
scroll to position [96, 0]
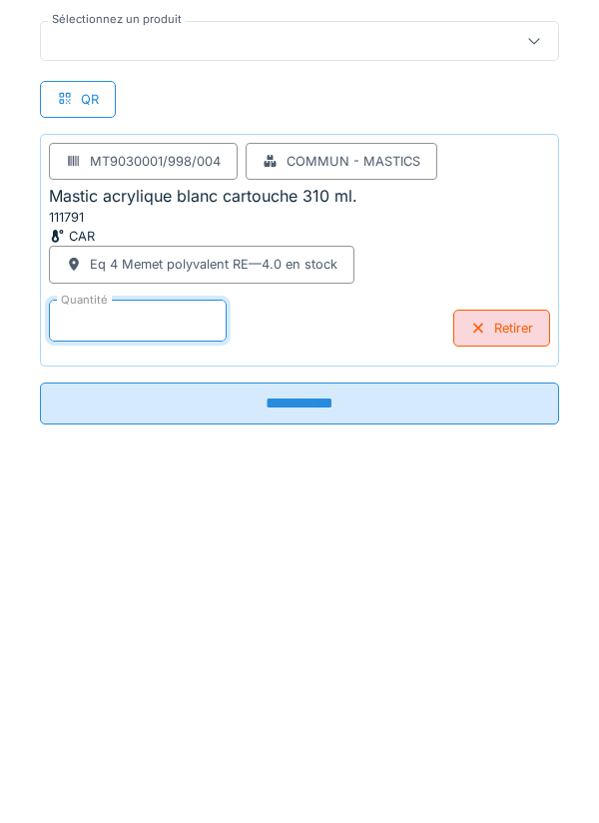
type input "*"
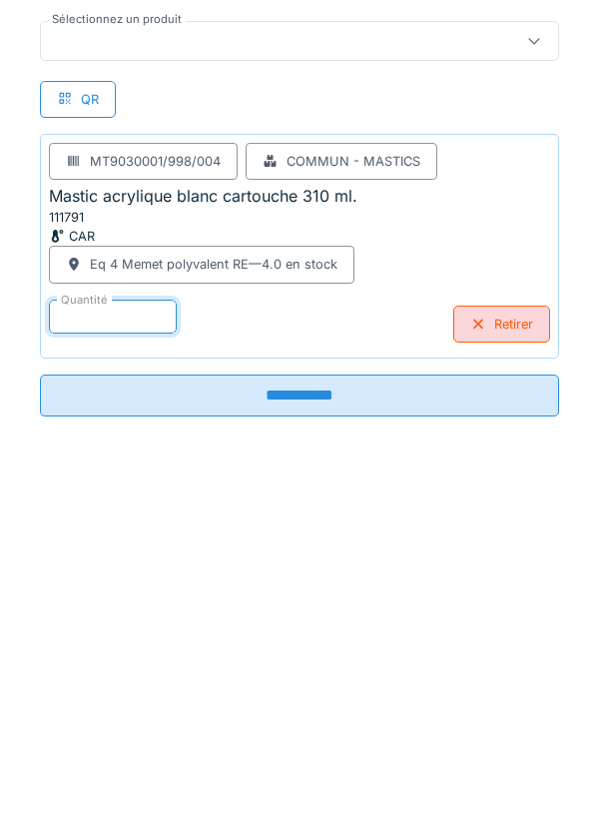
click at [362, 764] on input "**********" at bounding box center [299, 747] width 519 height 42
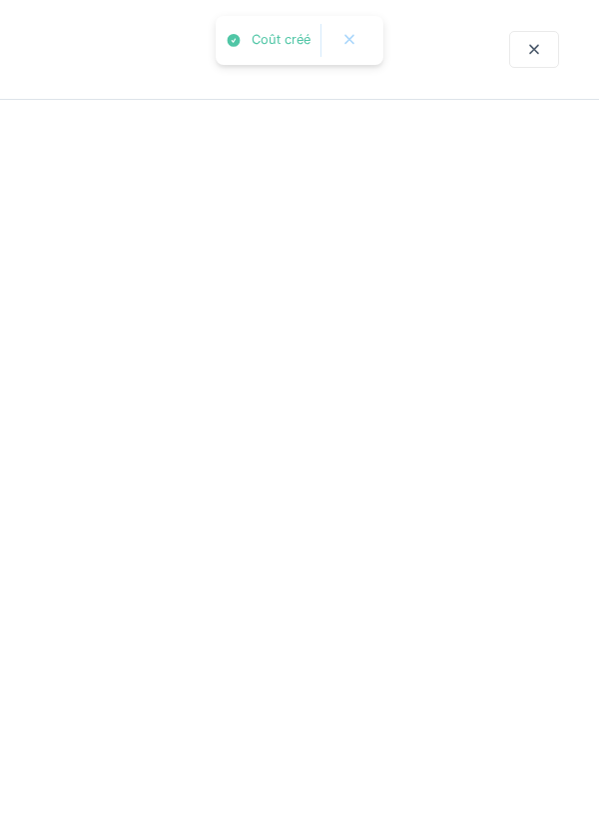
scroll to position [0, 0]
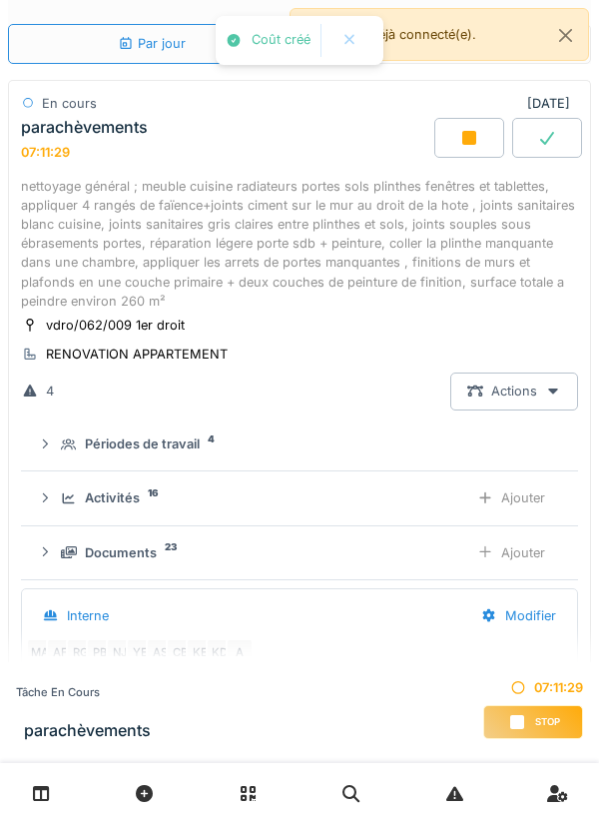
click at [525, 492] on div "Ajouter" at bounding box center [511, 497] width 102 height 37
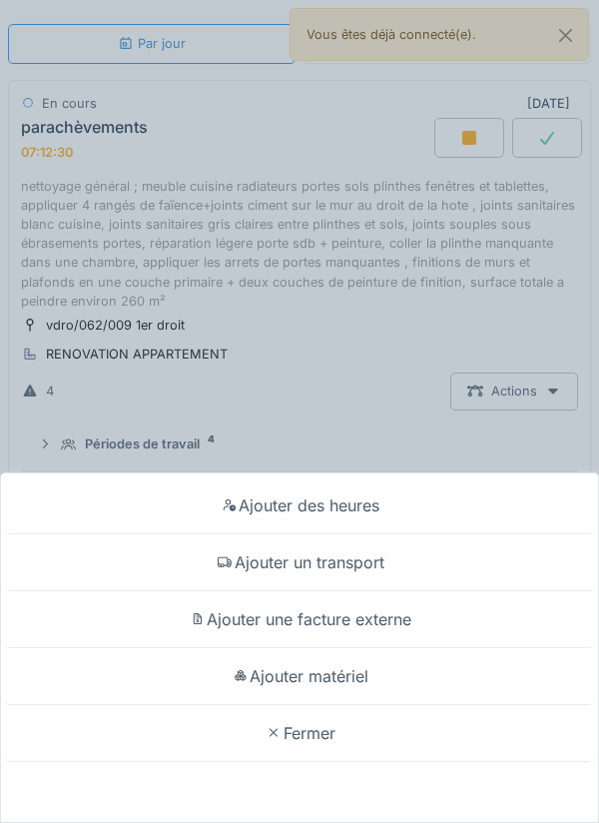
click at [434, 678] on div "Ajouter matériel" at bounding box center [299, 676] width 589 height 57
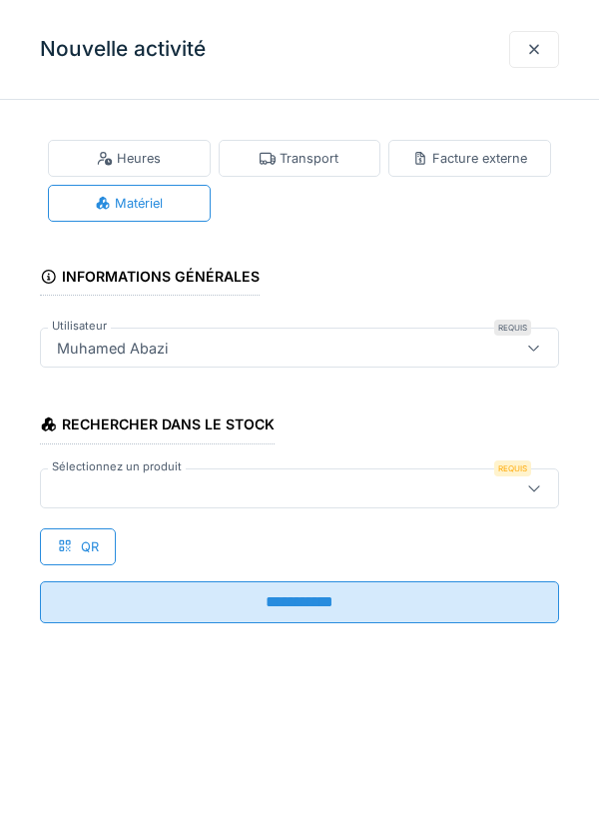
click at [532, 483] on icon at bounding box center [534, 487] width 16 height 13
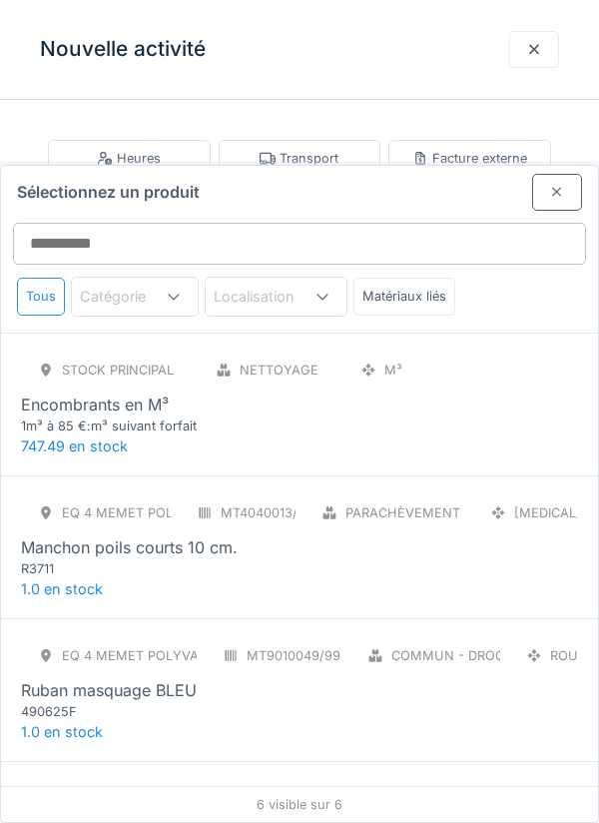
click at [452, 637] on div "Eq 4 Memet polyvalent RE MT9010049/998/004 Commun - Droguerie ROU Ruban masquag…" at bounding box center [299, 679] width 557 height 84
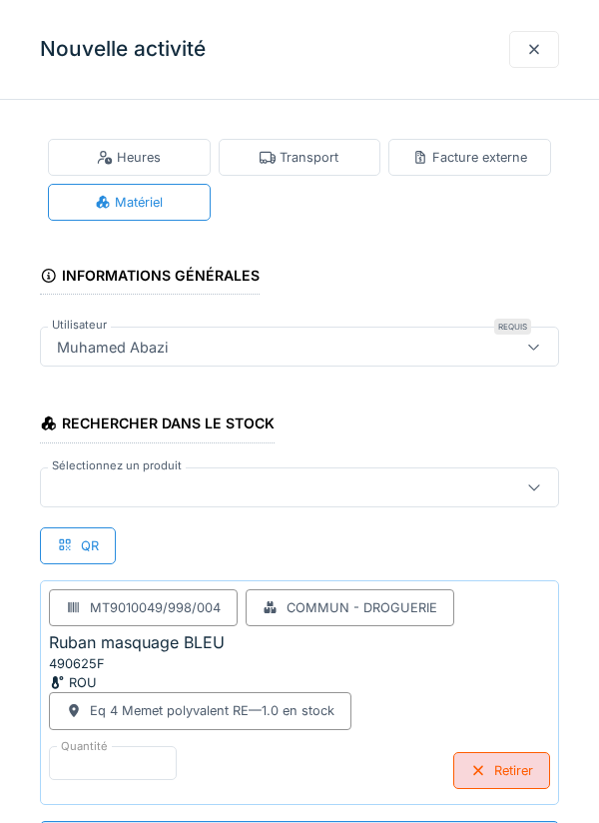
scroll to position [1, 0]
click at [538, 472] on div at bounding box center [534, 487] width 48 height 38
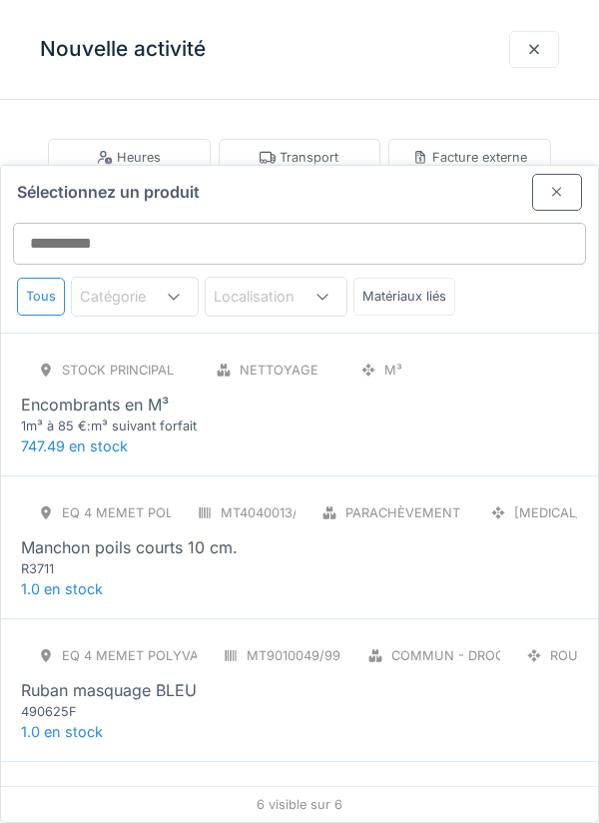
click at [447, 821] on div "Ruban masquage jaune large" at bounding box center [299, 833] width 557 height 24
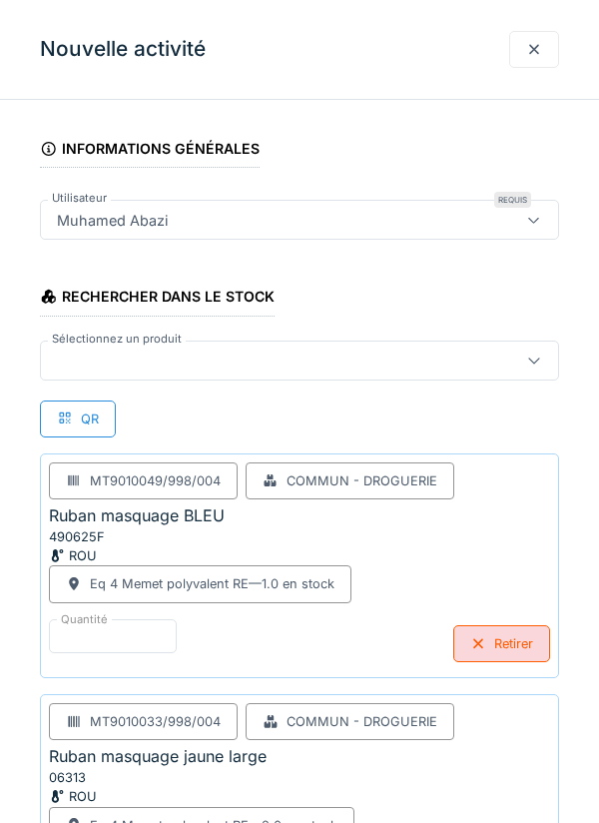
scroll to position [242, 0]
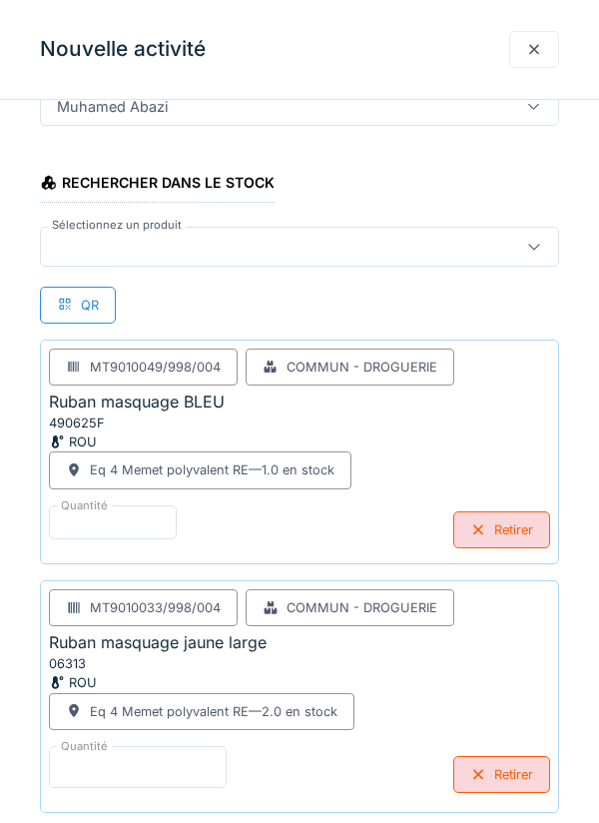
click at [197, 762] on input "*" at bounding box center [138, 767] width 178 height 42
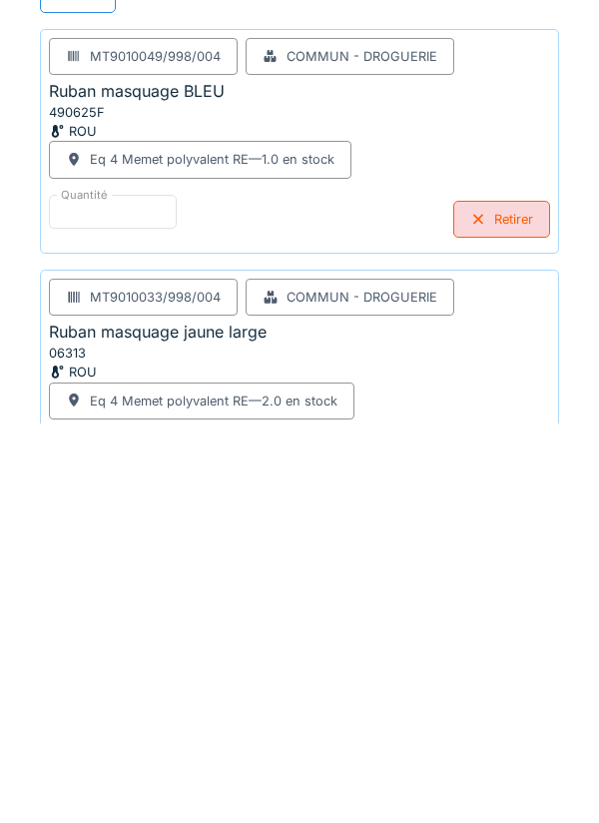
scroll to position [346, 0]
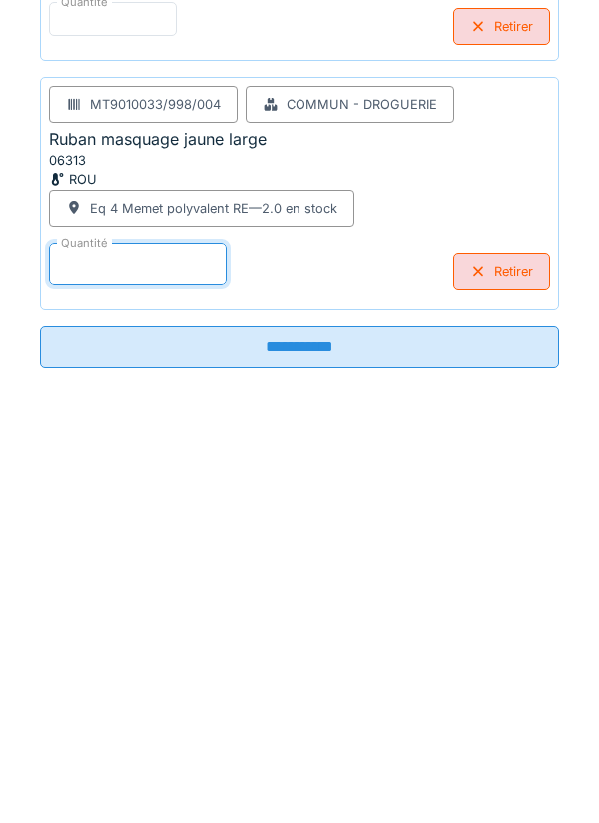
type input "*"
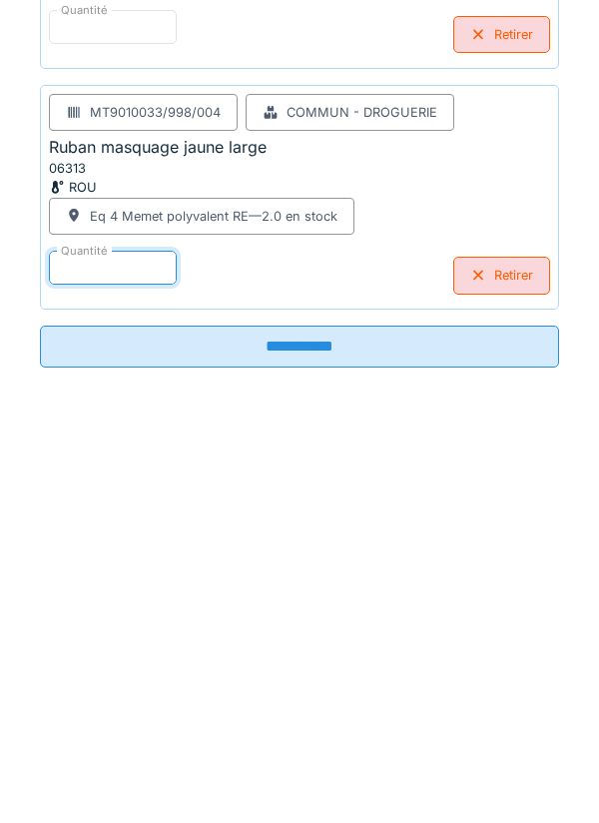
click at [372, 748] on input "**********" at bounding box center [299, 746] width 519 height 42
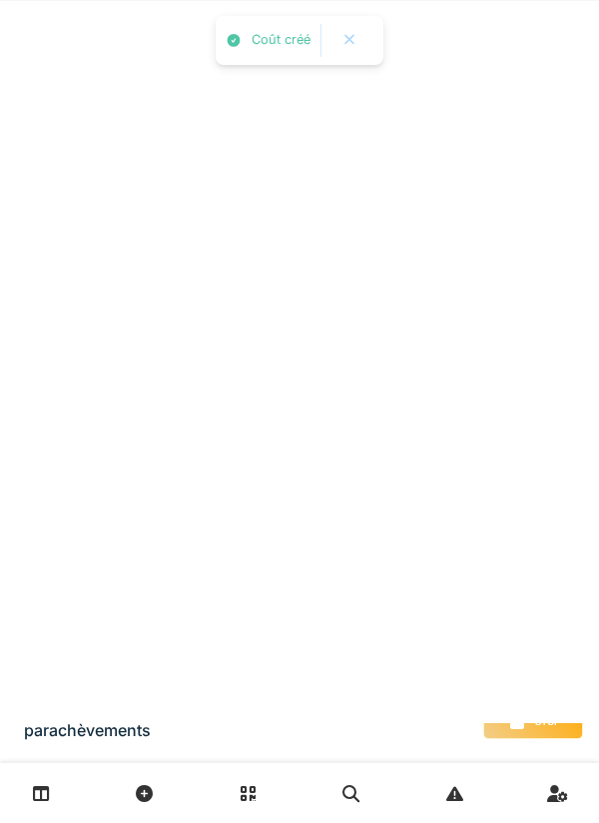
scroll to position [0, 0]
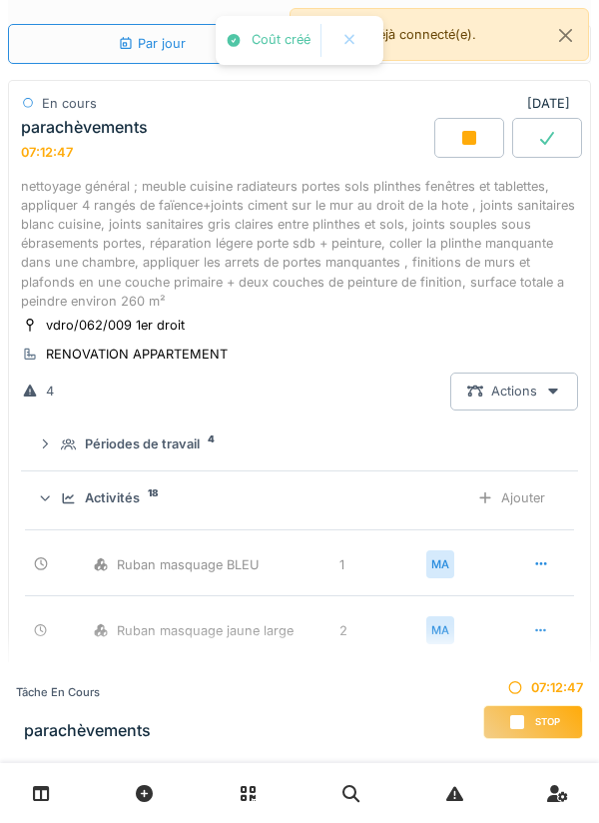
click at [499, 503] on div "Ajouter" at bounding box center [511, 497] width 102 height 37
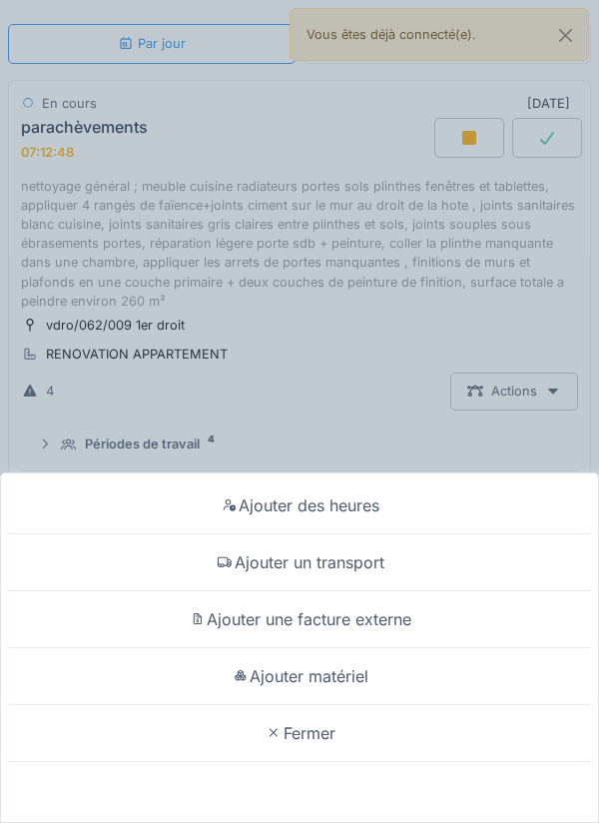
click at [381, 672] on div "Ajouter matériel" at bounding box center [299, 676] width 589 height 57
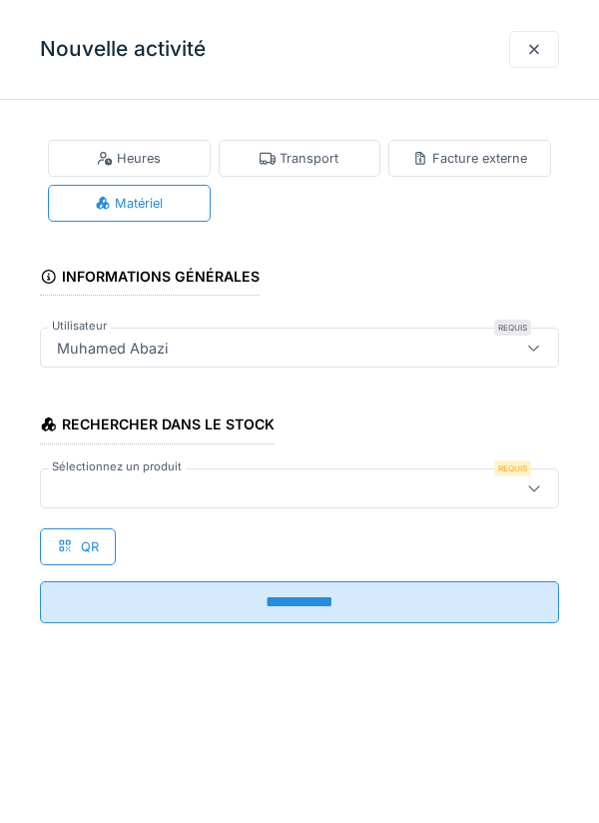
click at [530, 481] on icon at bounding box center [534, 487] width 16 height 13
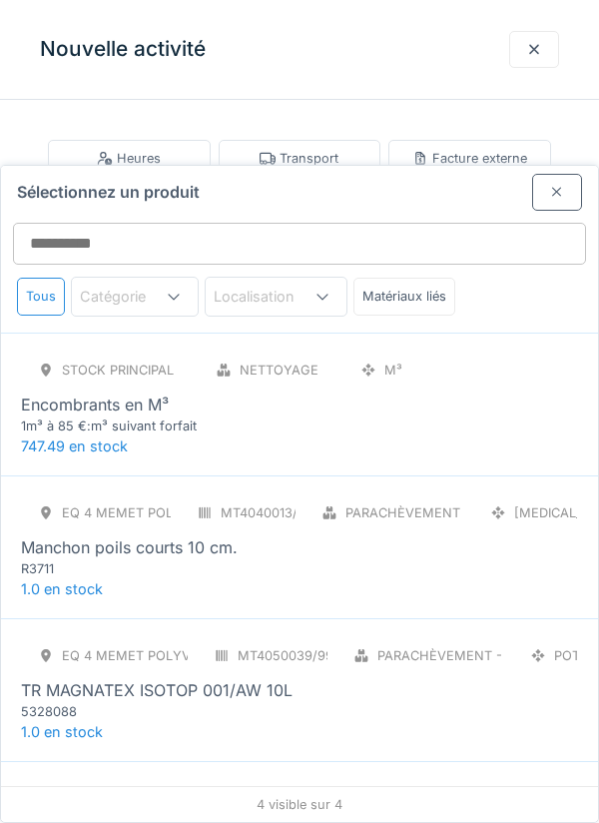
click at [448, 535] on div "Manchon poils courts 10 cm." at bounding box center [299, 547] width 557 height 24
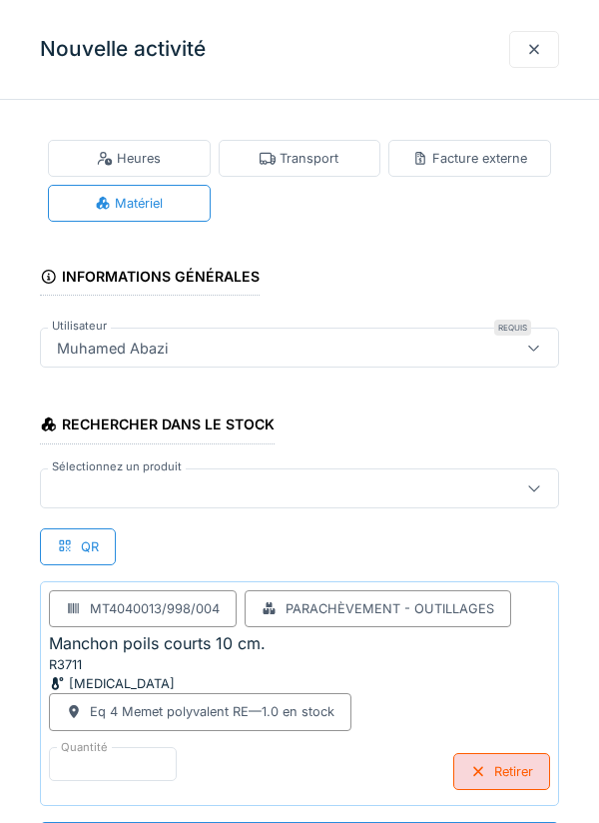
scroll to position [1, 0]
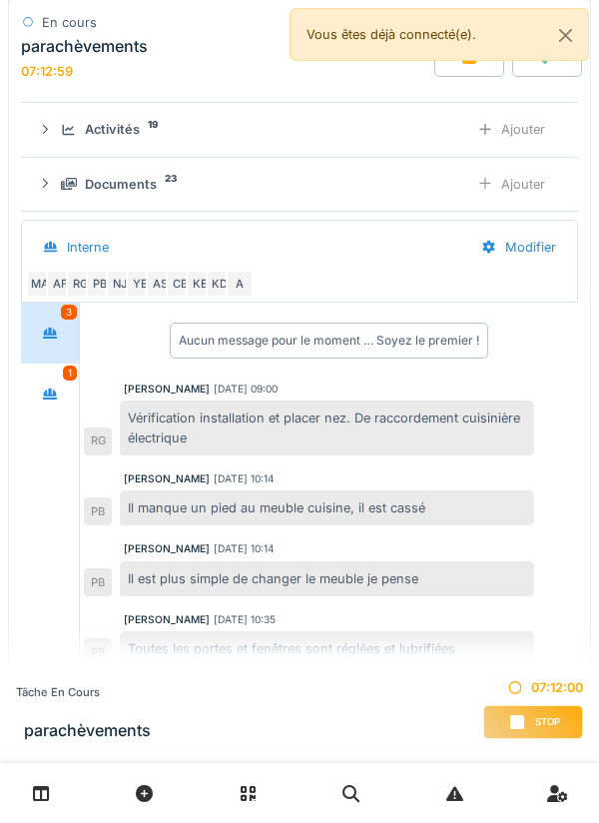
scroll to position [747, 0]
